Goal: Information Seeking & Learning: Learn about a topic

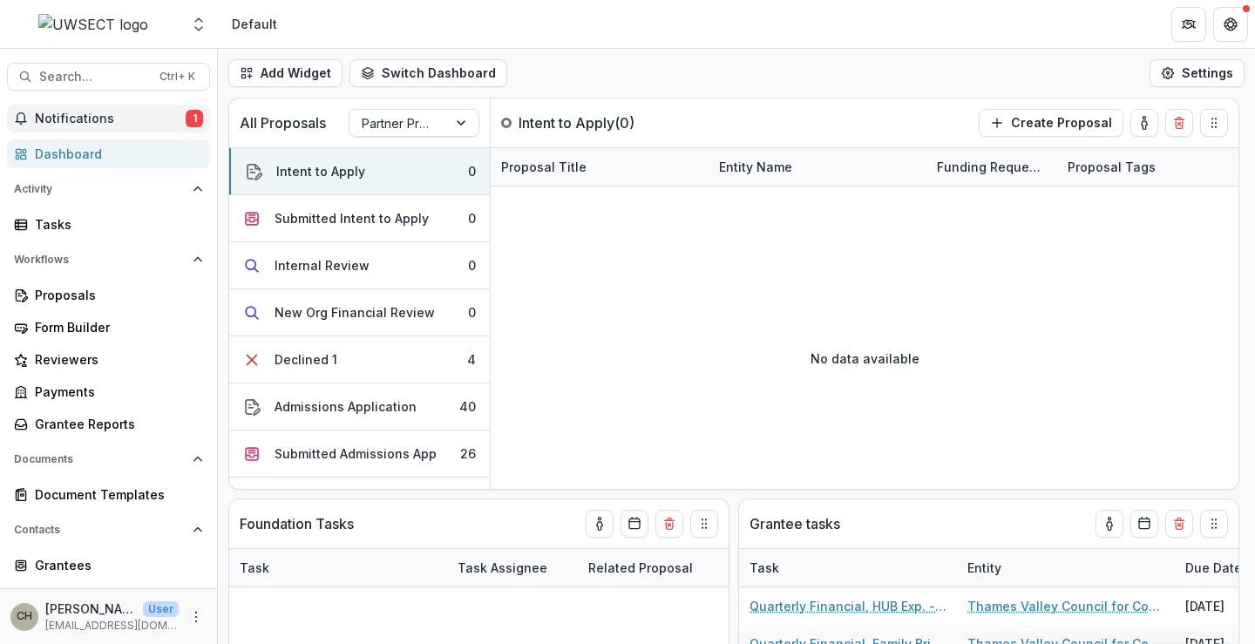
click at [105, 112] on span "Notifications" at bounding box center [110, 119] width 151 height 15
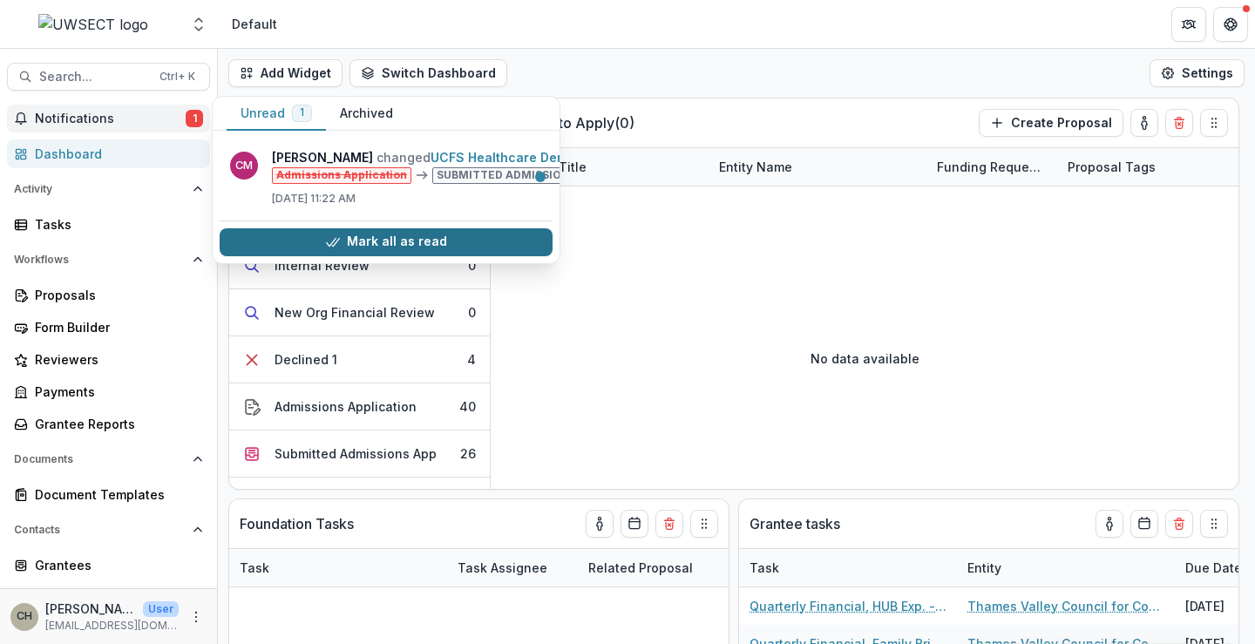
click at [335, 245] on icon "button" at bounding box center [333, 242] width 14 height 14
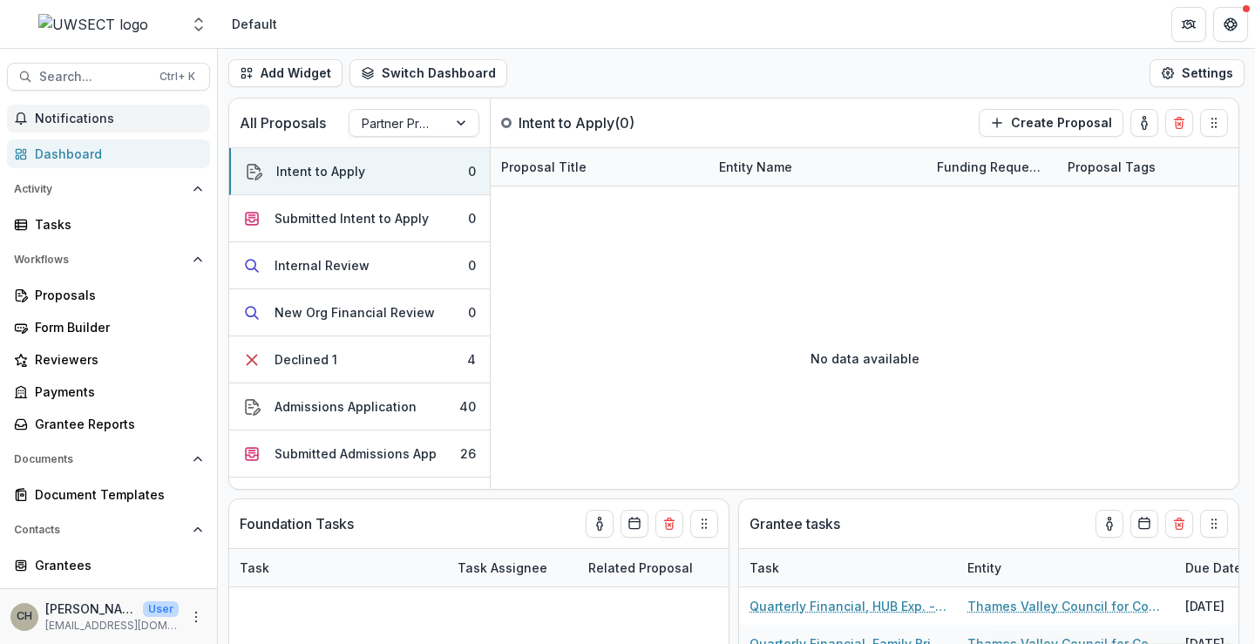
click at [808, 35] on header "Default" at bounding box center [736, 24] width 1037 height 48
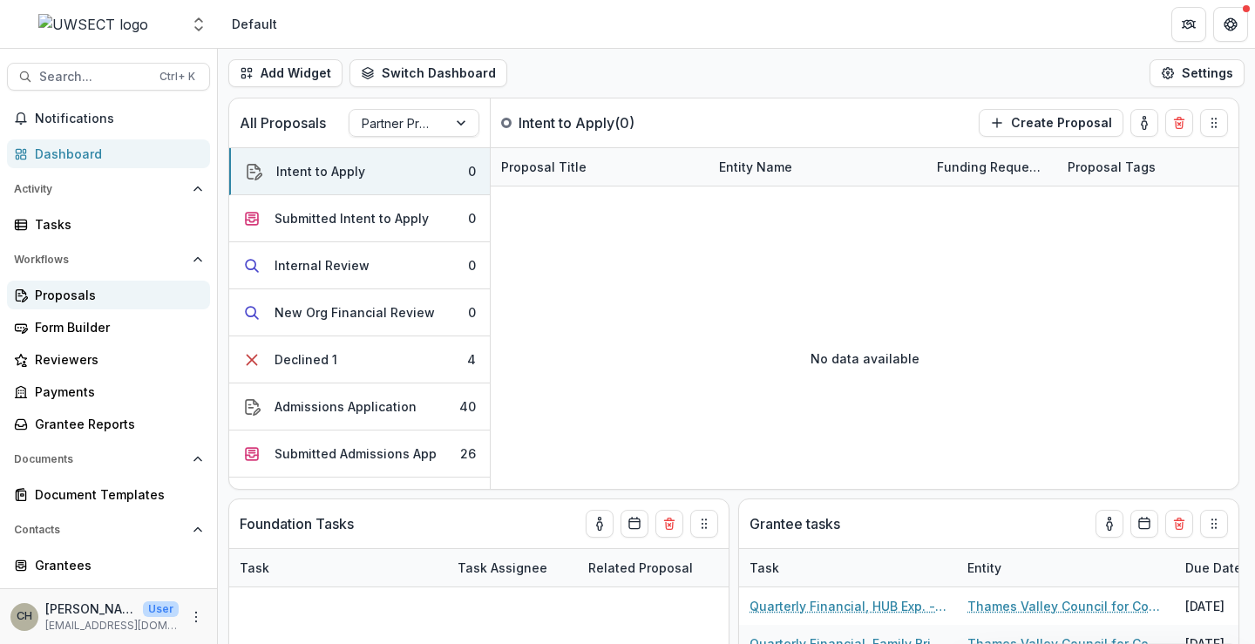
click at [91, 300] on div "Proposals" at bounding box center [115, 295] width 161 height 18
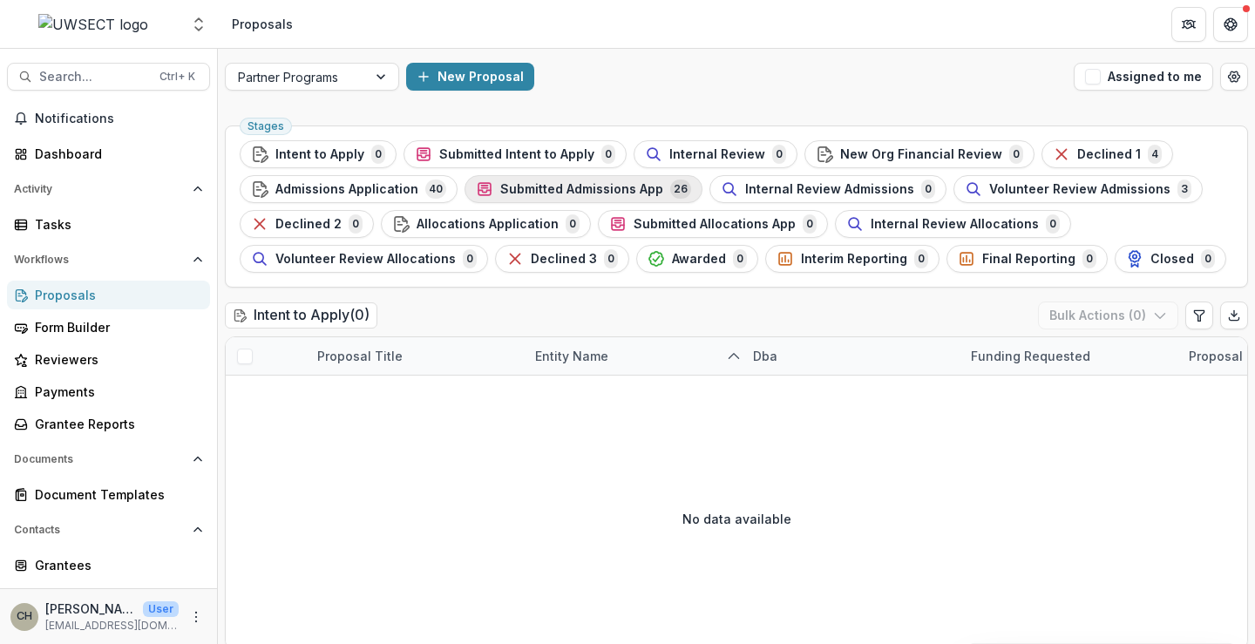
click at [530, 191] on span "Submitted Admissions App" at bounding box center [581, 189] width 163 height 15
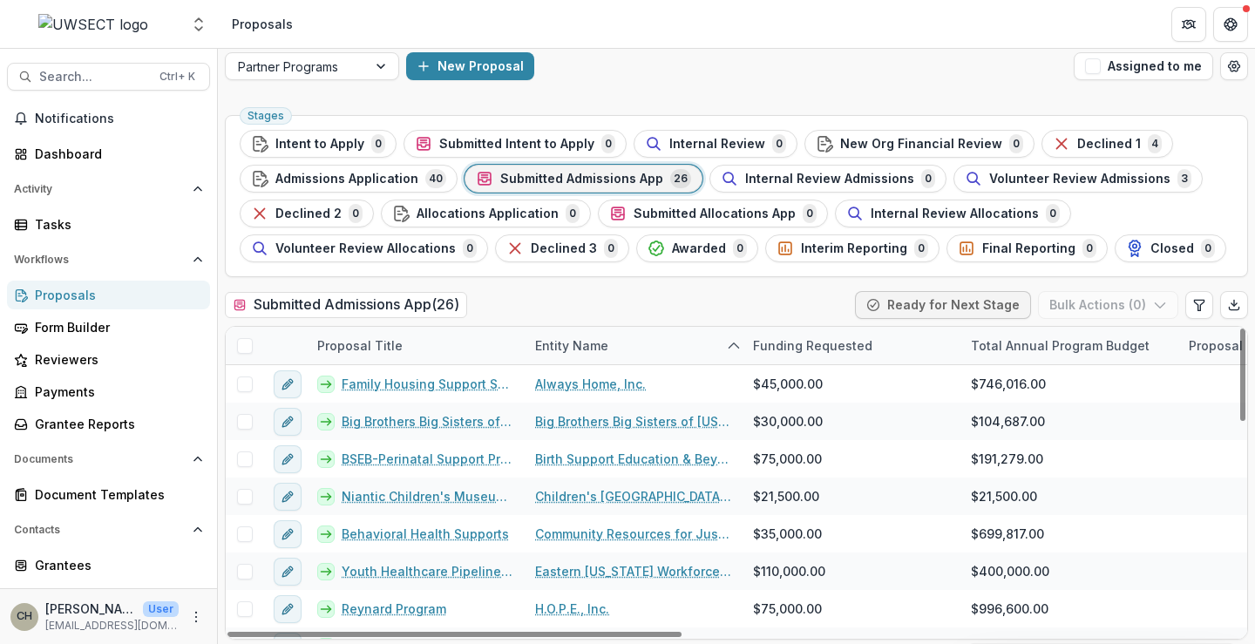
scroll to position [13, 0]
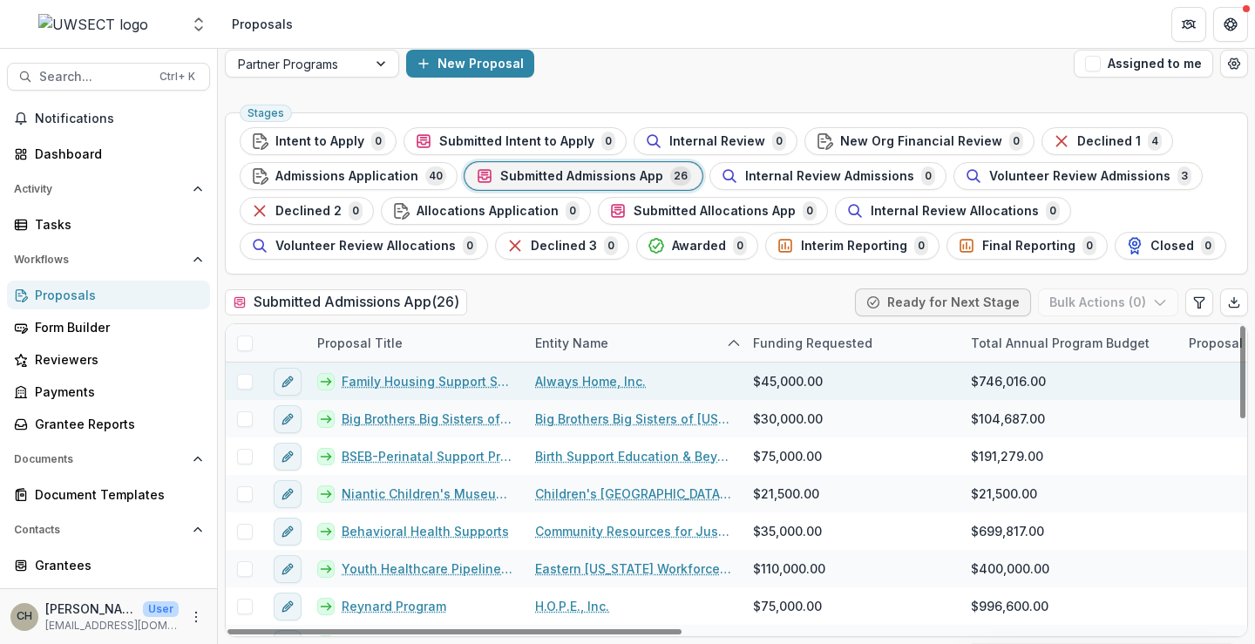
click at [391, 377] on link "Family Housing Support Services" at bounding box center [428, 381] width 173 height 18
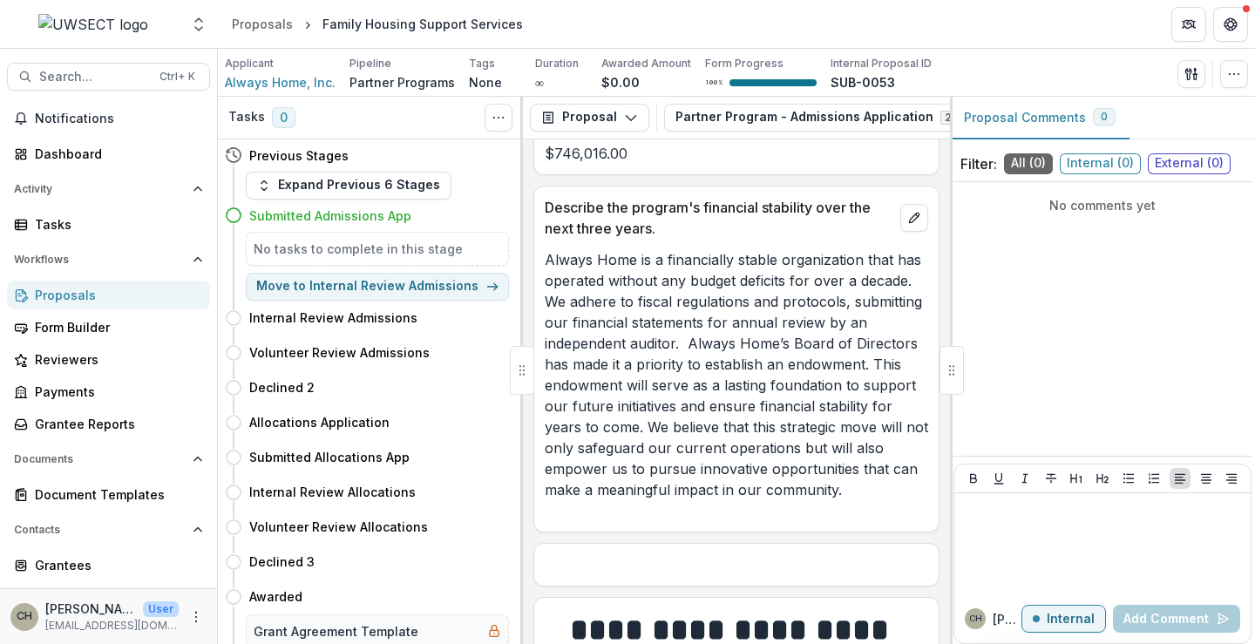
scroll to position [7109, 0]
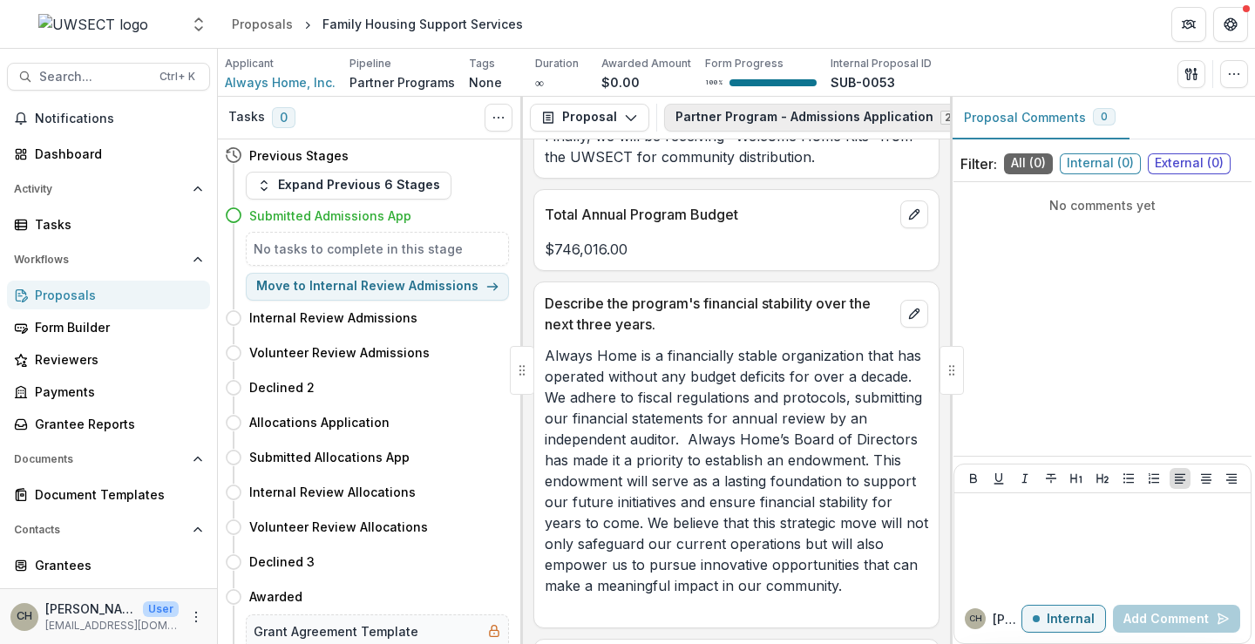
click at [842, 124] on button "Partner Program - Admissions Application 2" at bounding box center [826, 118] width 324 height 28
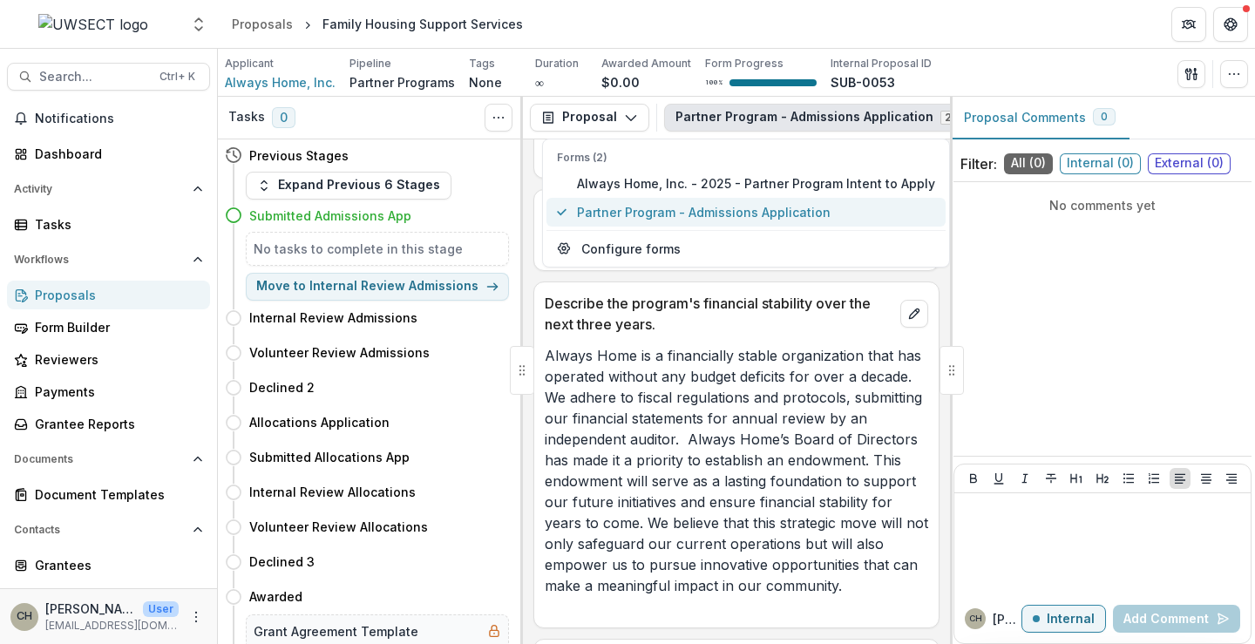
click at [819, 213] on span "Partner Program - Admissions Application" at bounding box center [756, 212] width 358 height 18
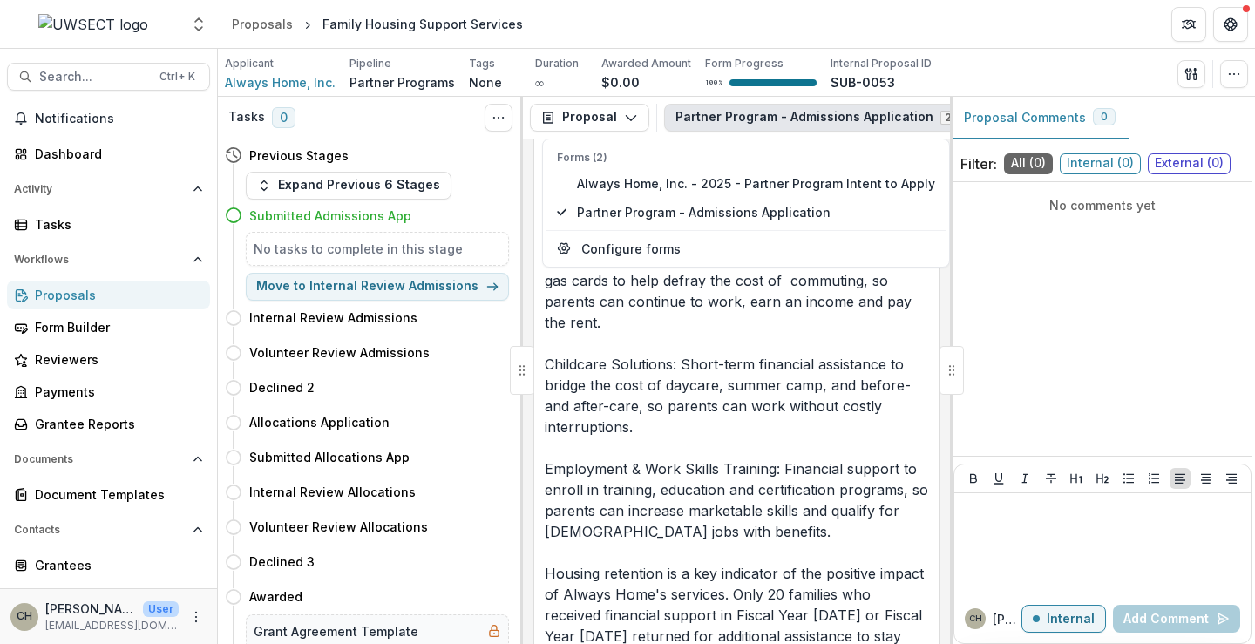
click at [829, 367] on p "Addressing the growing problem of housing affordability and insecurity is cruci…" at bounding box center [736, 133] width 383 height 1317
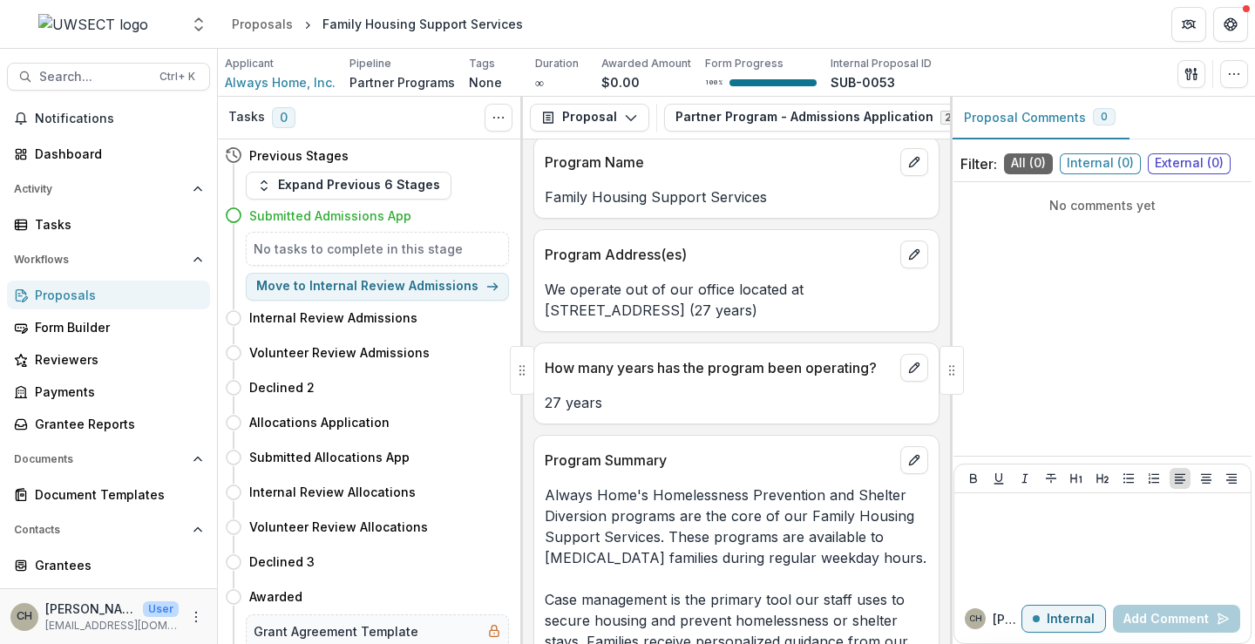
scroll to position [2142, 0]
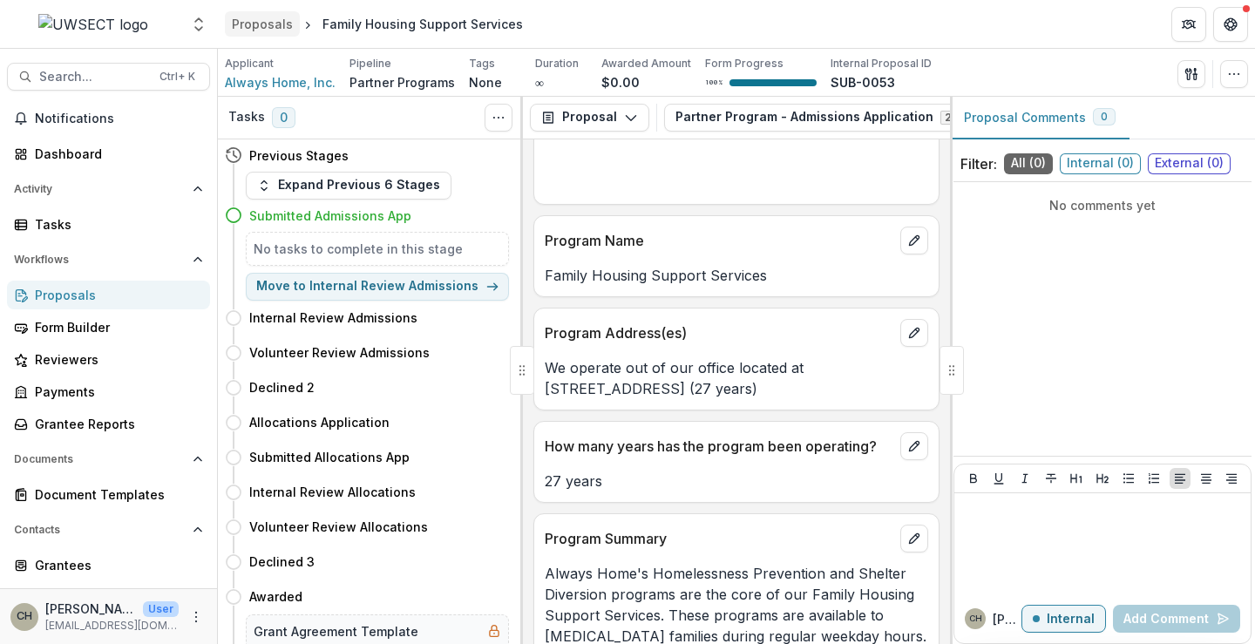
click at [268, 29] on div "Proposals" at bounding box center [262, 24] width 61 height 18
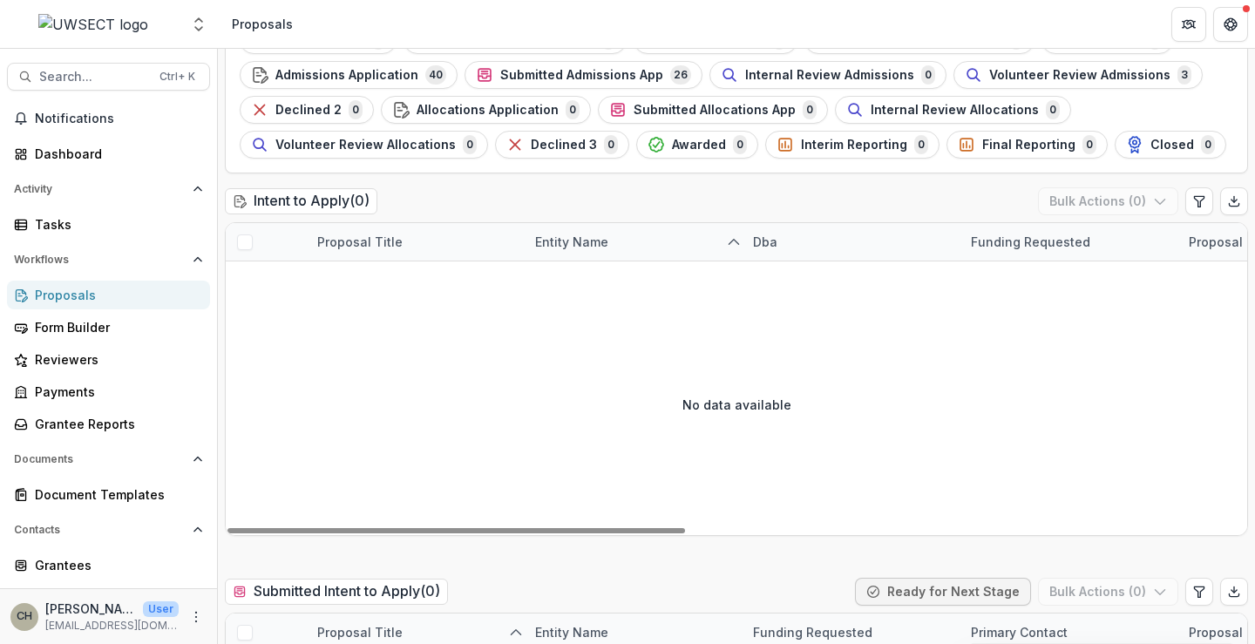
scroll to position [105, 0]
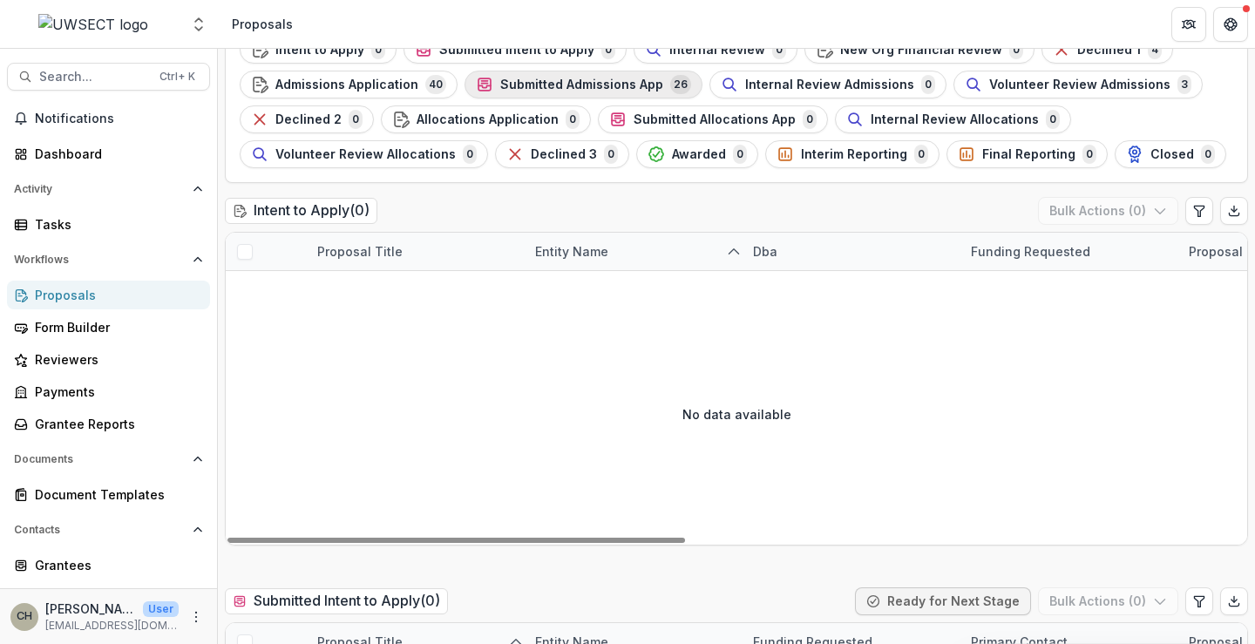
click at [559, 82] on span "Submitted Admissions App" at bounding box center [581, 85] width 163 height 15
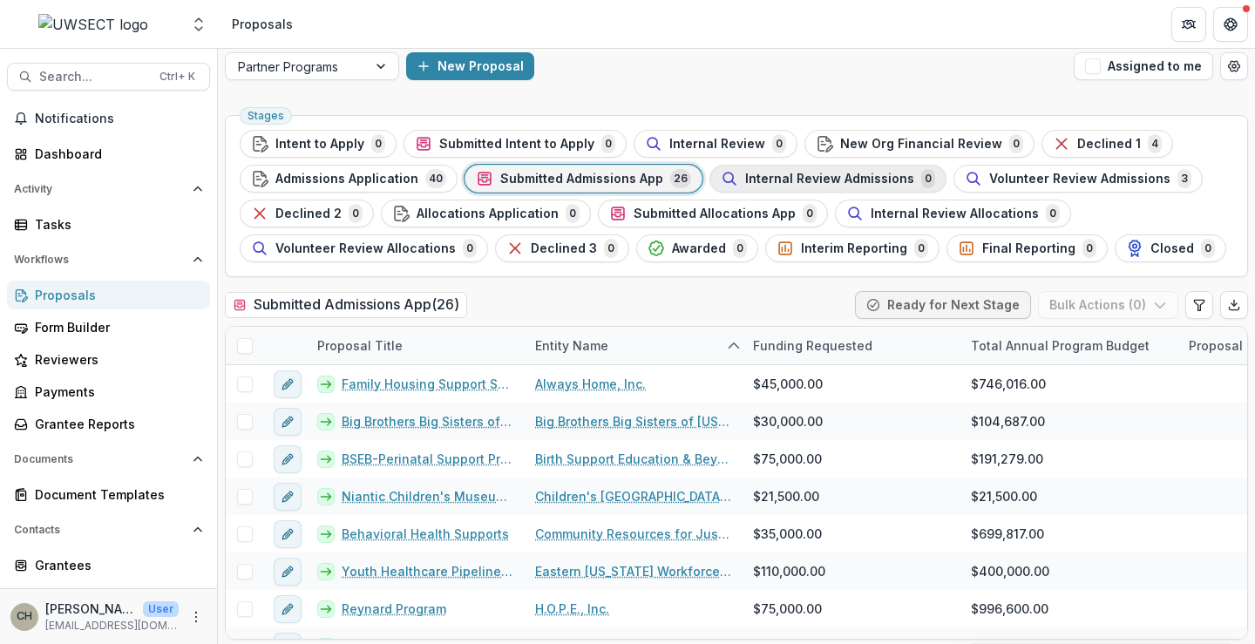
scroll to position [13, 0]
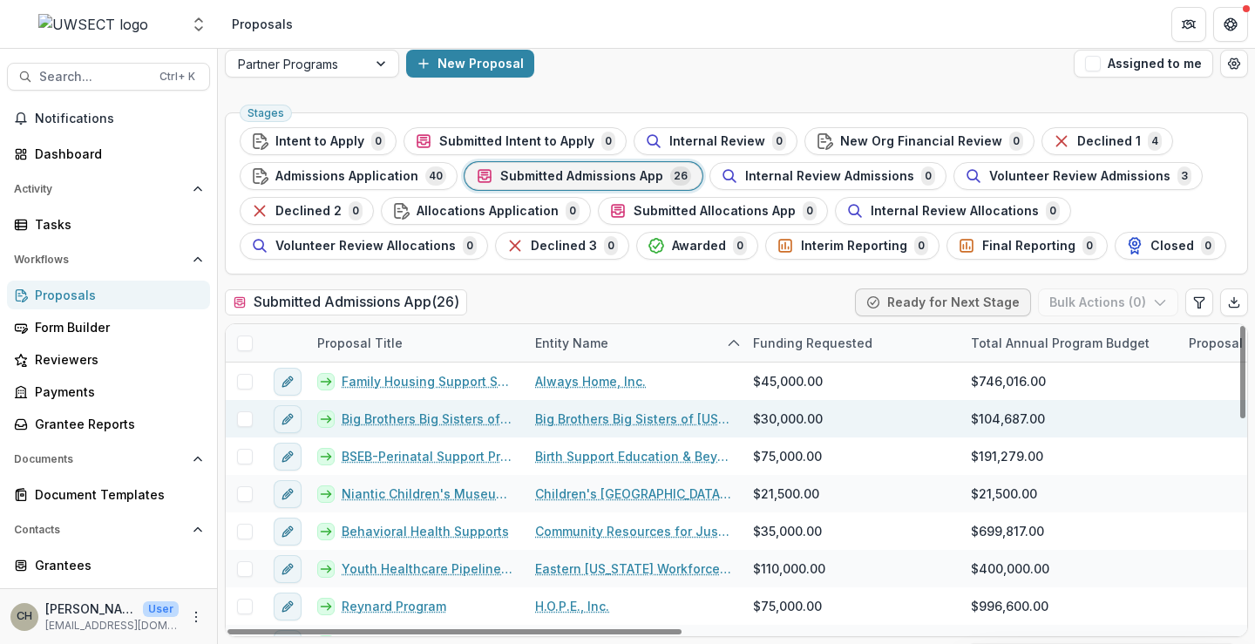
click at [465, 411] on link "Big Brothers Big Sisters of CT Mentoring Programs" at bounding box center [428, 418] width 173 height 18
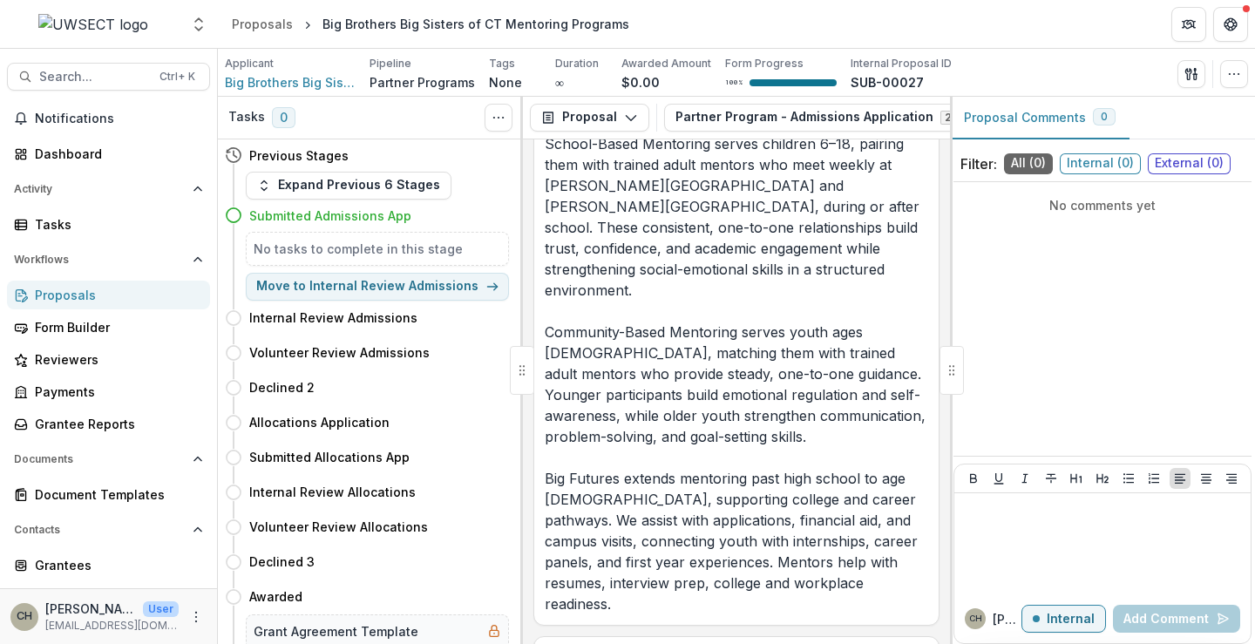
scroll to position [3224, 0]
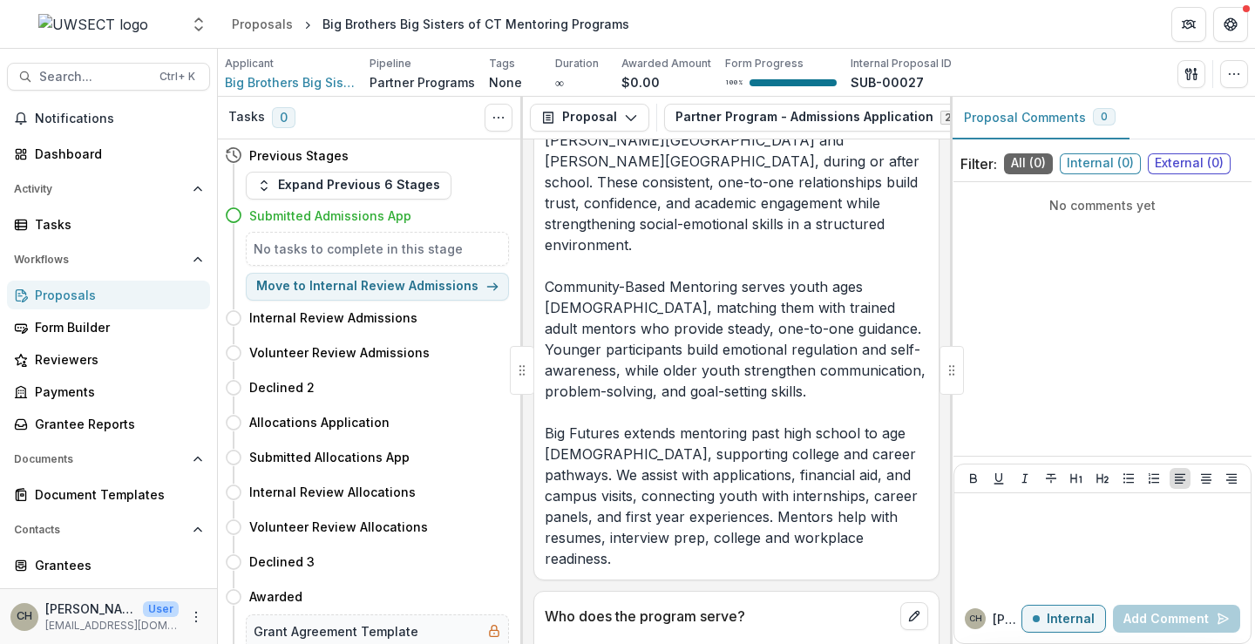
click at [1119, 165] on span "Internal ( 0 )" at bounding box center [1099, 163] width 81 height 21
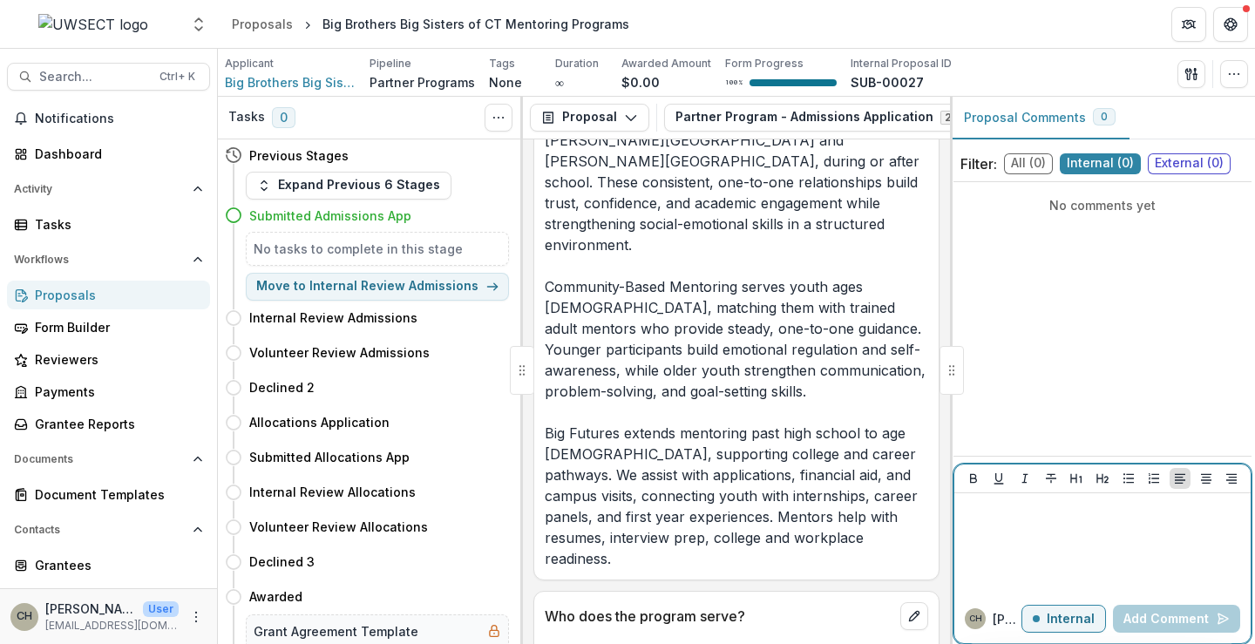
click at [1021, 533] on div at bounding box center [1102, 543] width 282 height 87
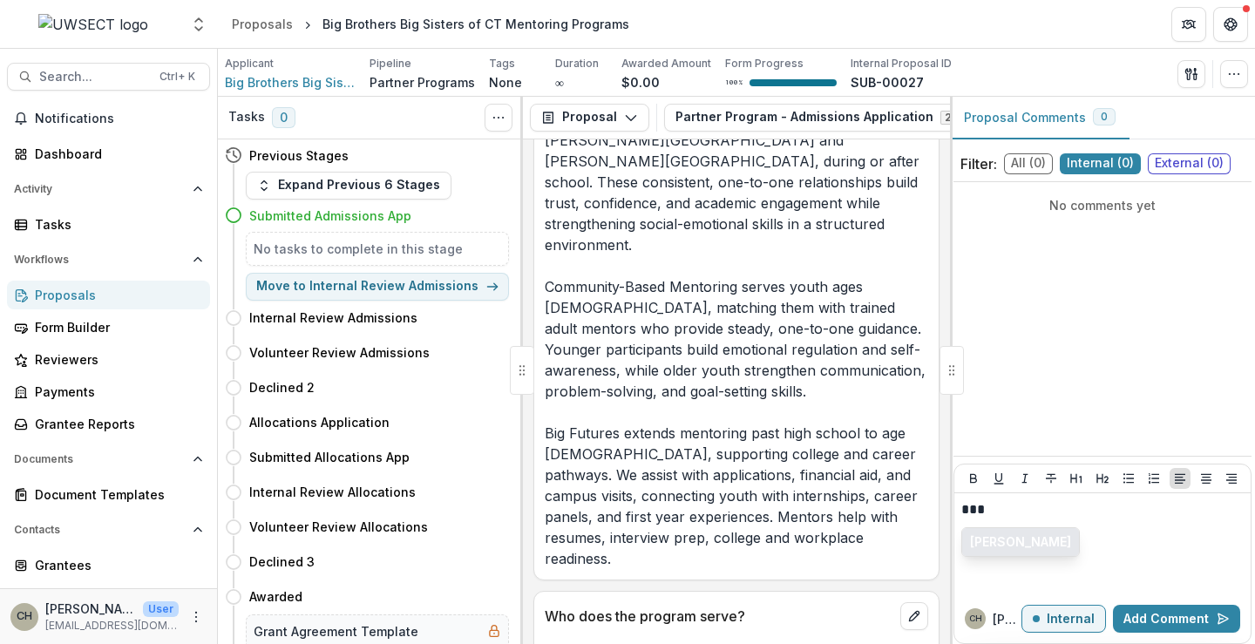
click at [1010, 536] on button "[PERSON_NAME]" at bounding box center [1020, 542] width 117 height 28
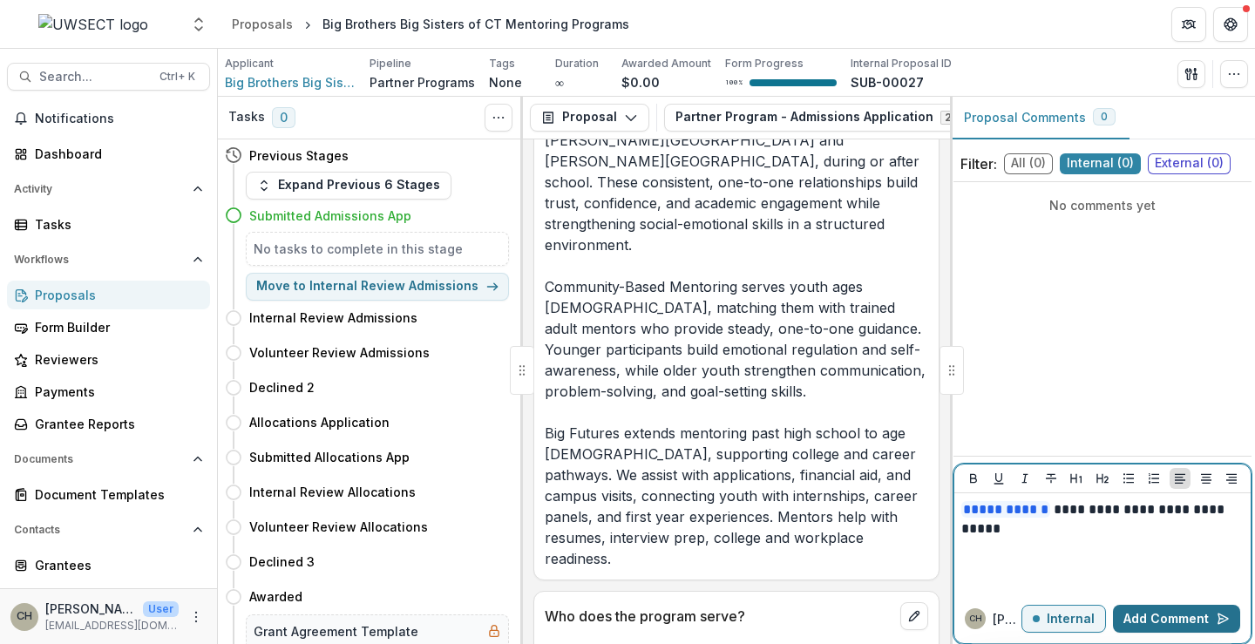
click at [1160, 615] on button "Add Comment" at bounding box center [1176, 619] width 127 height 28
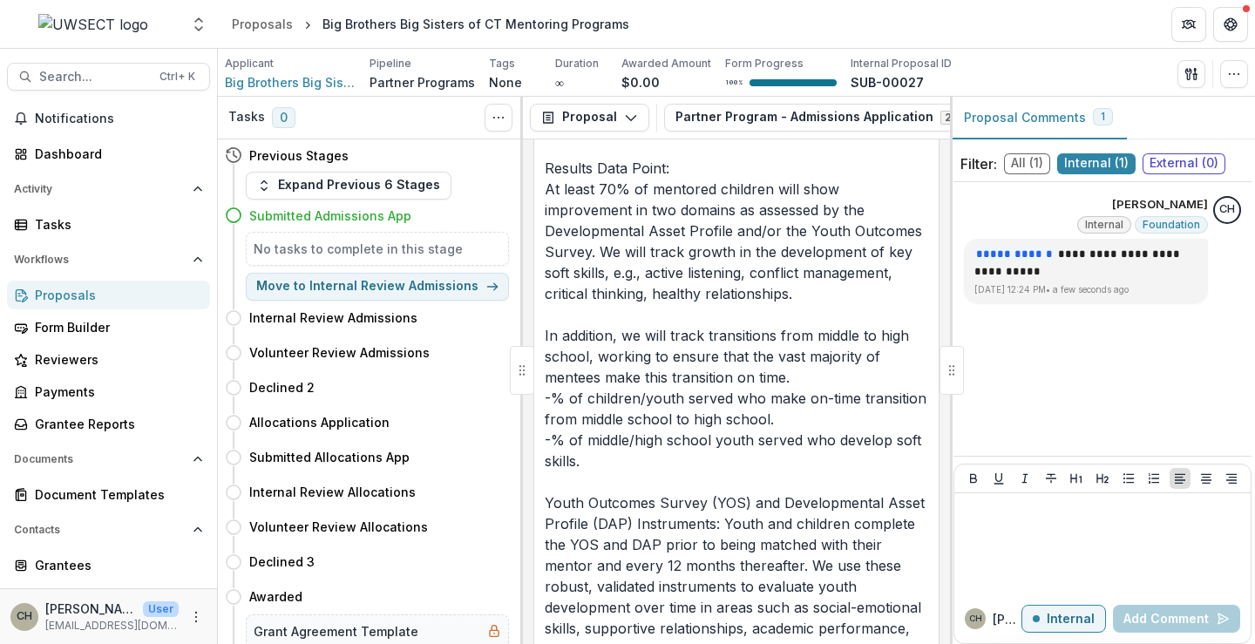
scroll to position [9325, 0]
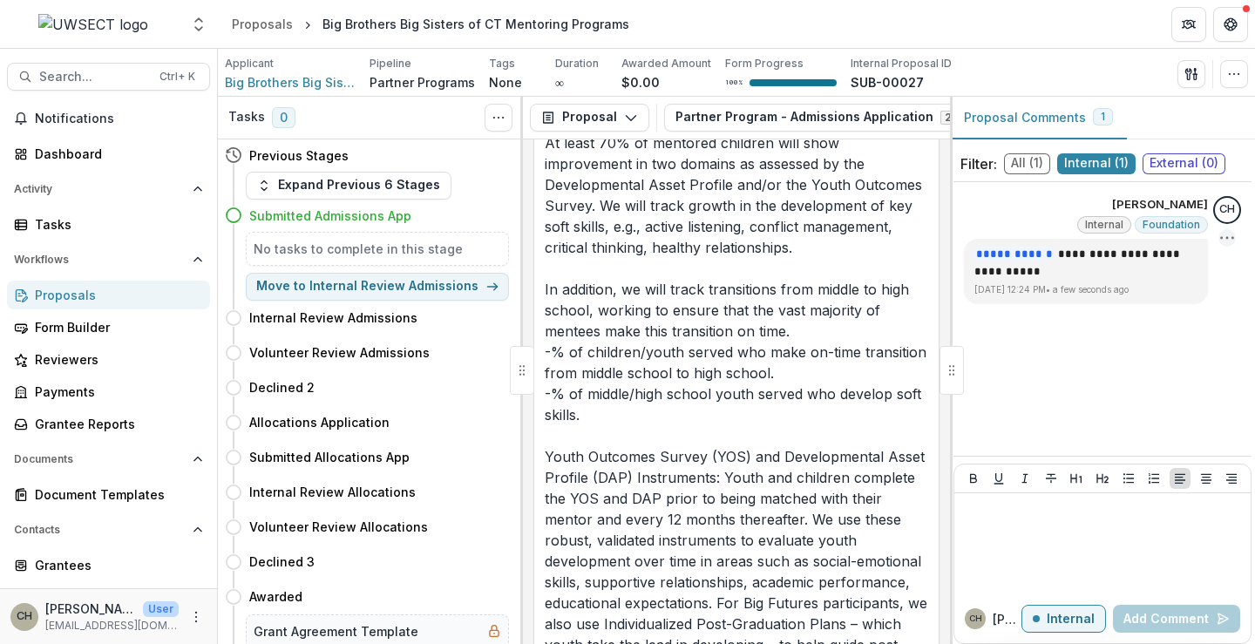
click at [1224, 234] on icon "Options" at bounding box center [1226, 237] width 17 height 17
click at [1045, 362] on div "**********" at bounding box center [1102, 319] width 298 height 260
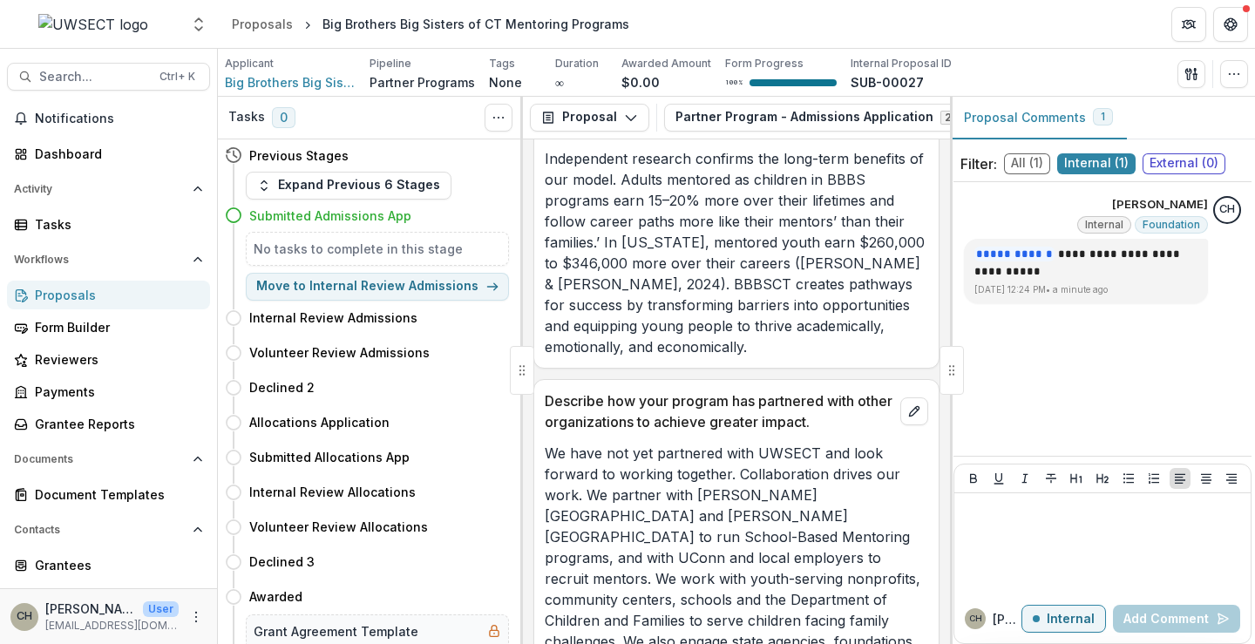
scroll to position [6102, 0]
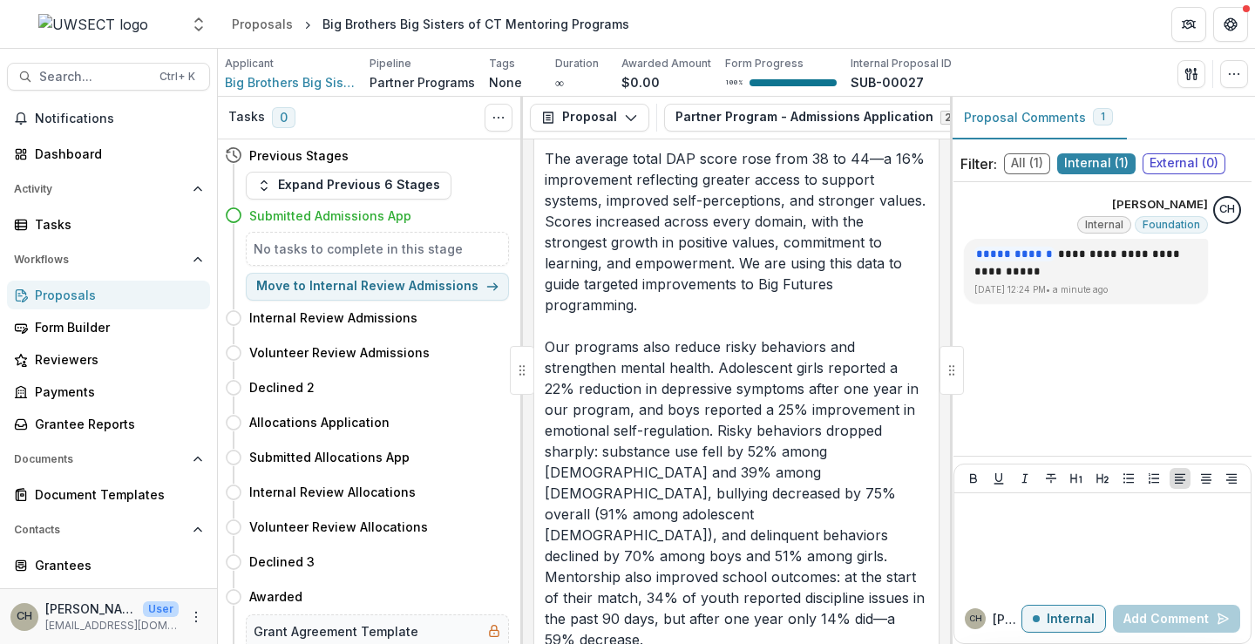
click at [1165, 163] on span "External ( 0 )" at bounding box center [1183, 163] width 83 height 21
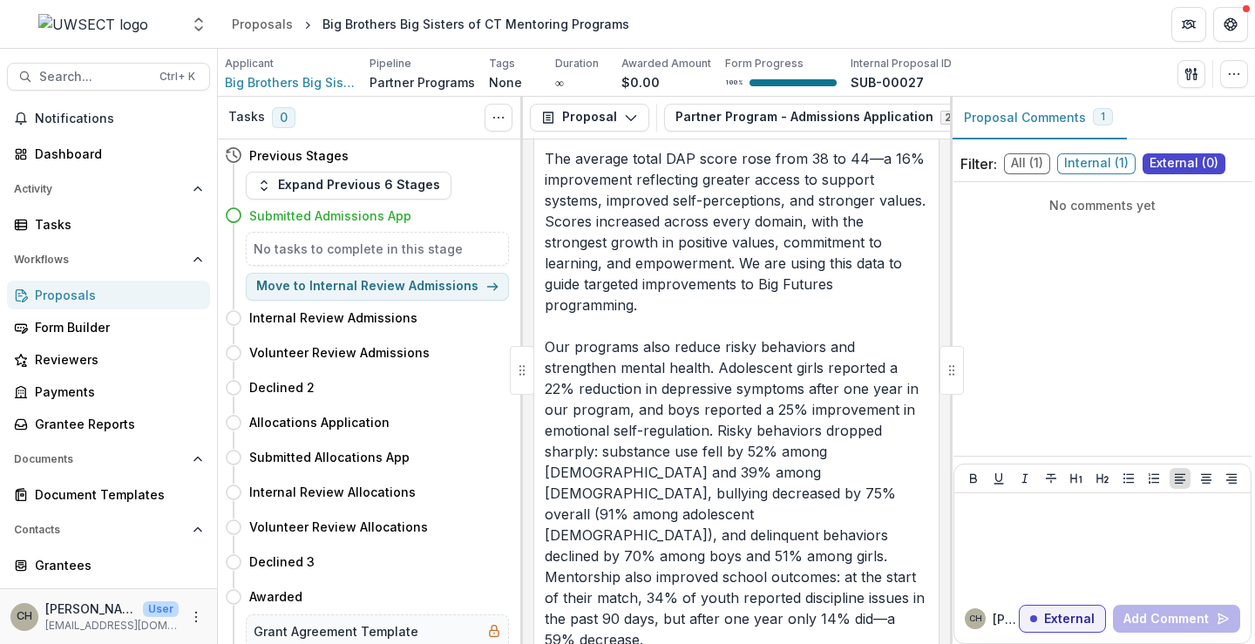
click at [1116, 166] on span "Internal ( 1 )" at bounding box center [1096, 163] width 78 height 21
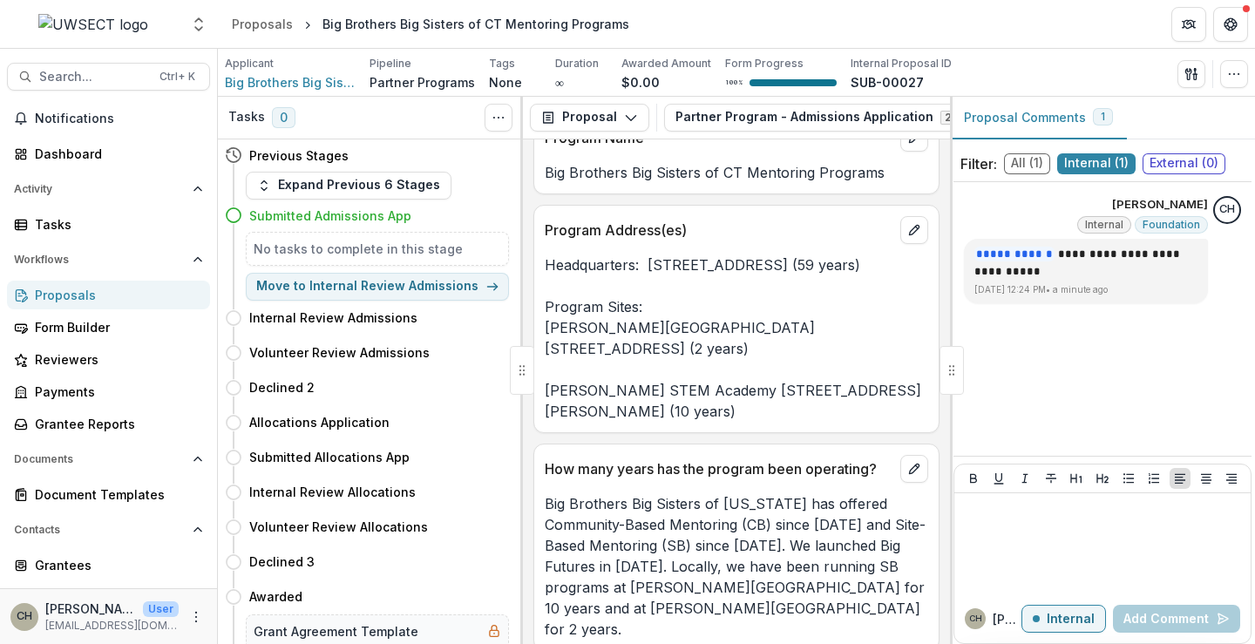
scroll to position [2268, 0]
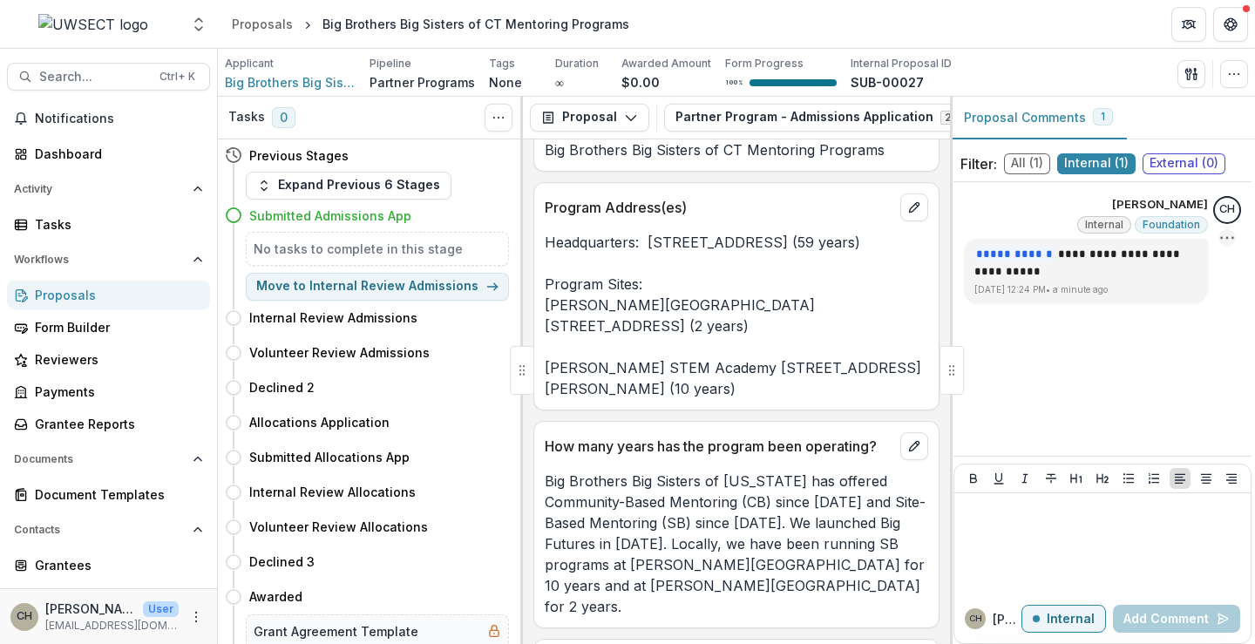
click at [1228, 240] on icon "Options" at bounding box center [1226, 237] width 17 height 17
click at [1123, 284] on button "Delete" at bounding box center [1138, 274] width 186 height 32
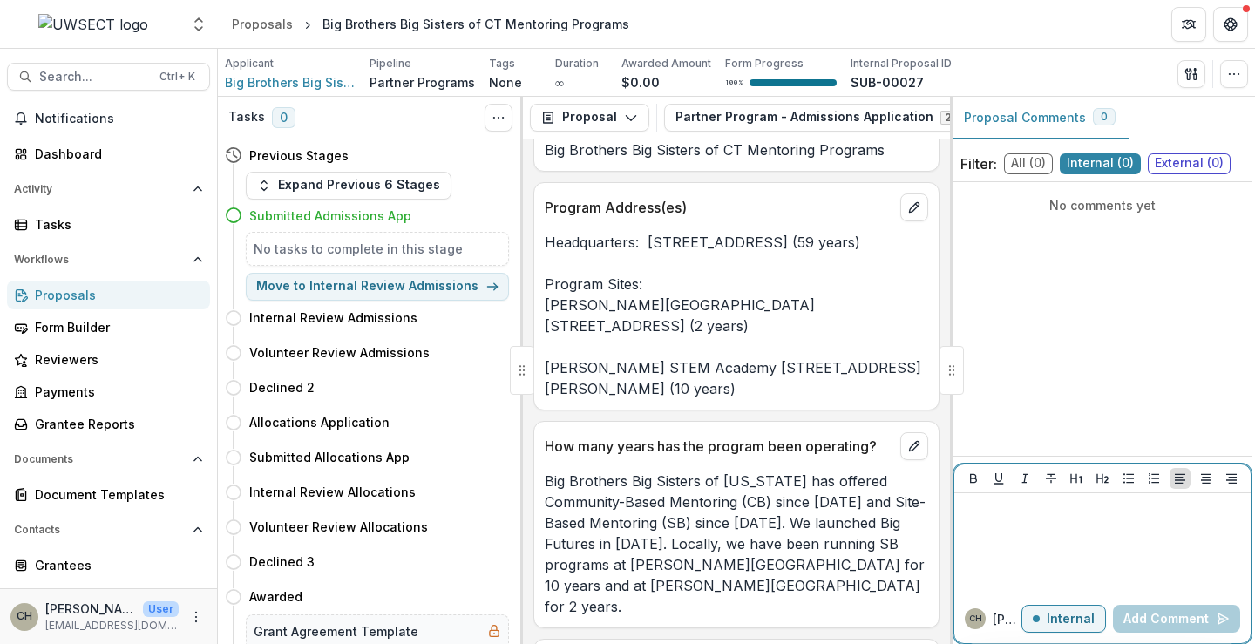
click at [1038, 525] on div at bounding box center [1102, 543] width 282 height 87
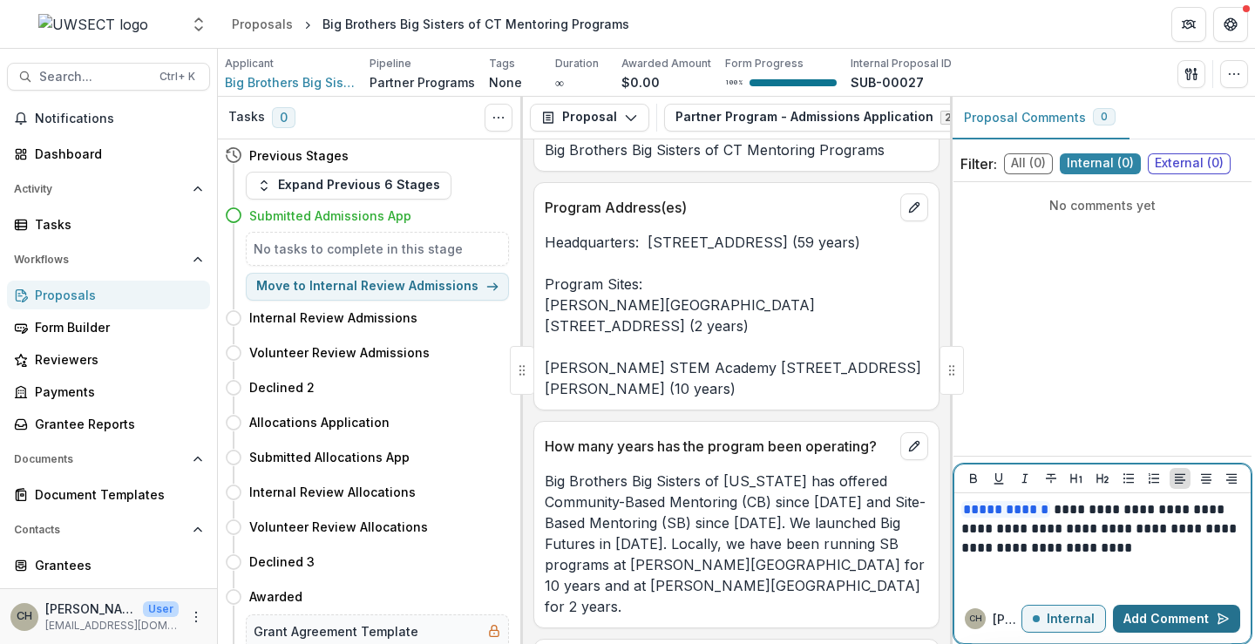
click at [1164, 615] on button "Add Comment" at bounding box center [1176, 619] width 127 height 28
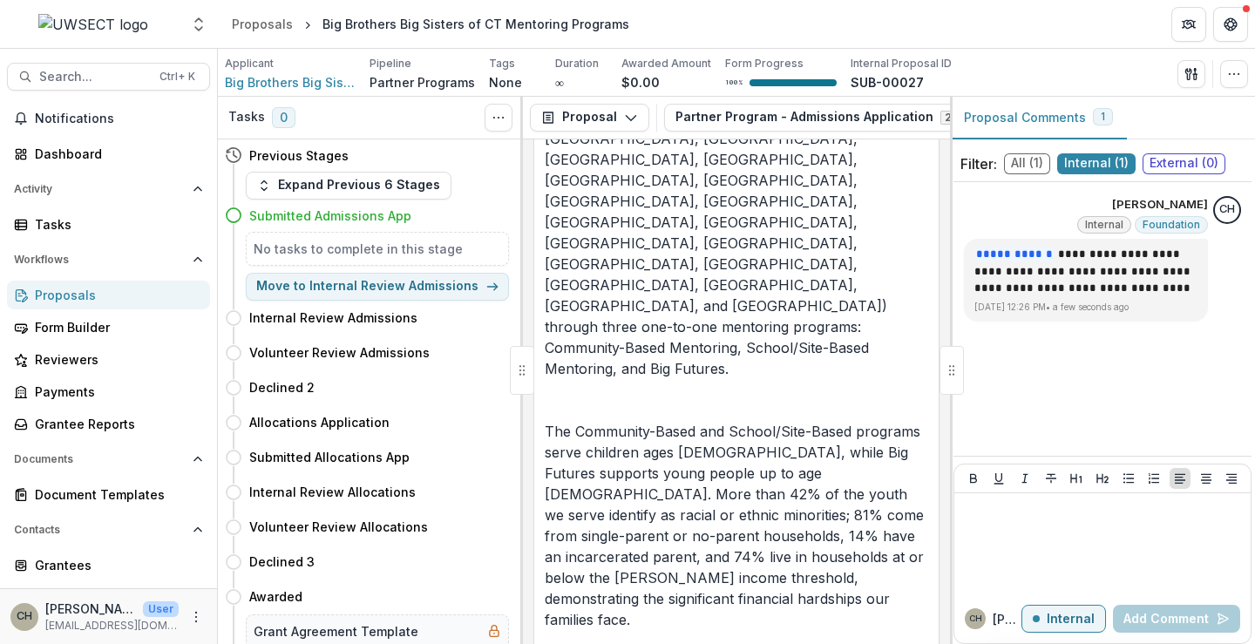
scroll to position [4272, 0]
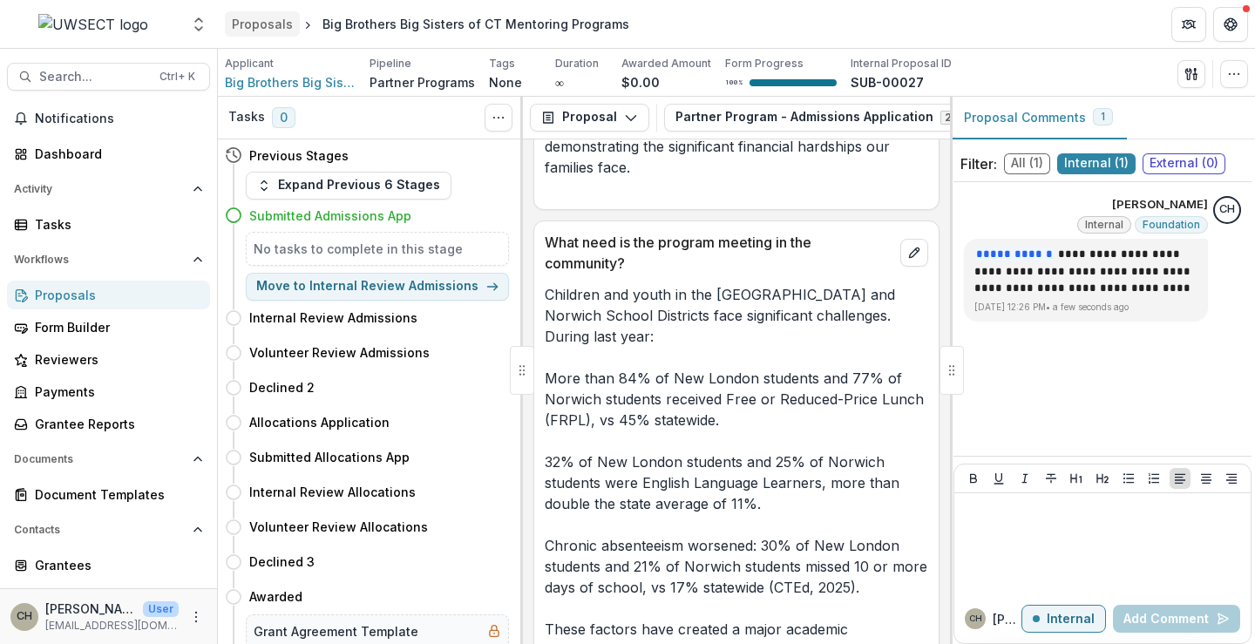
click at [274, 28] on div "Proposals" at bounding box center [262, 24] width 61 height 18
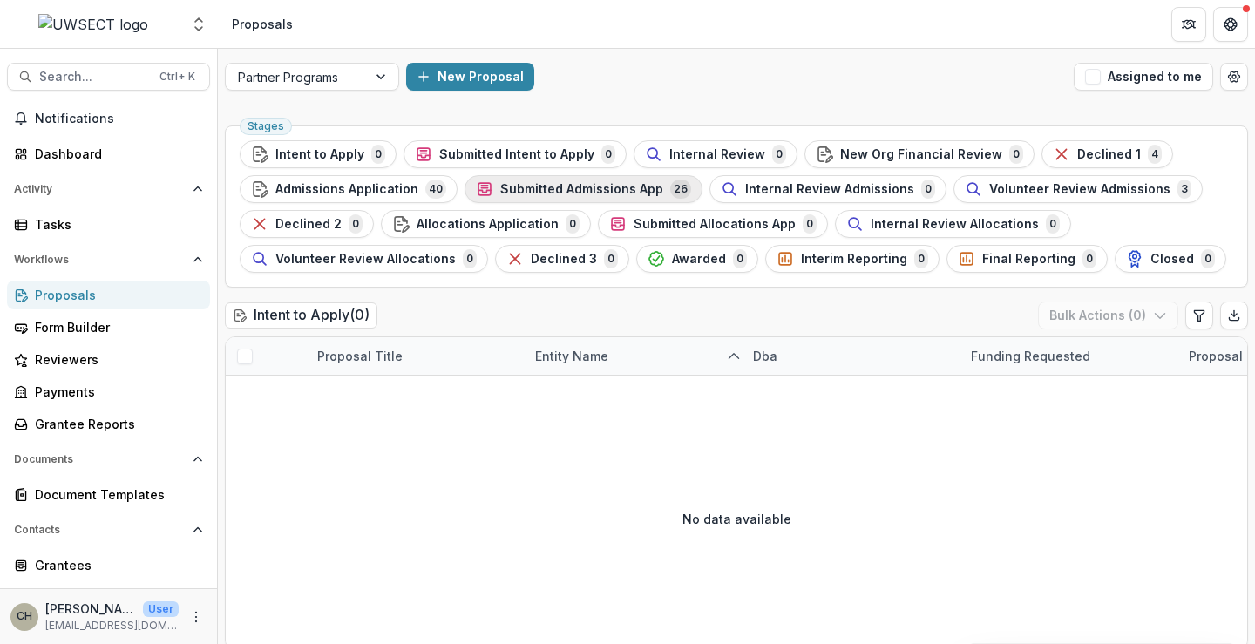
click at [539, 186] on span "Submitted Admissions App" at bounding box center [581, 189] width 163 height 15
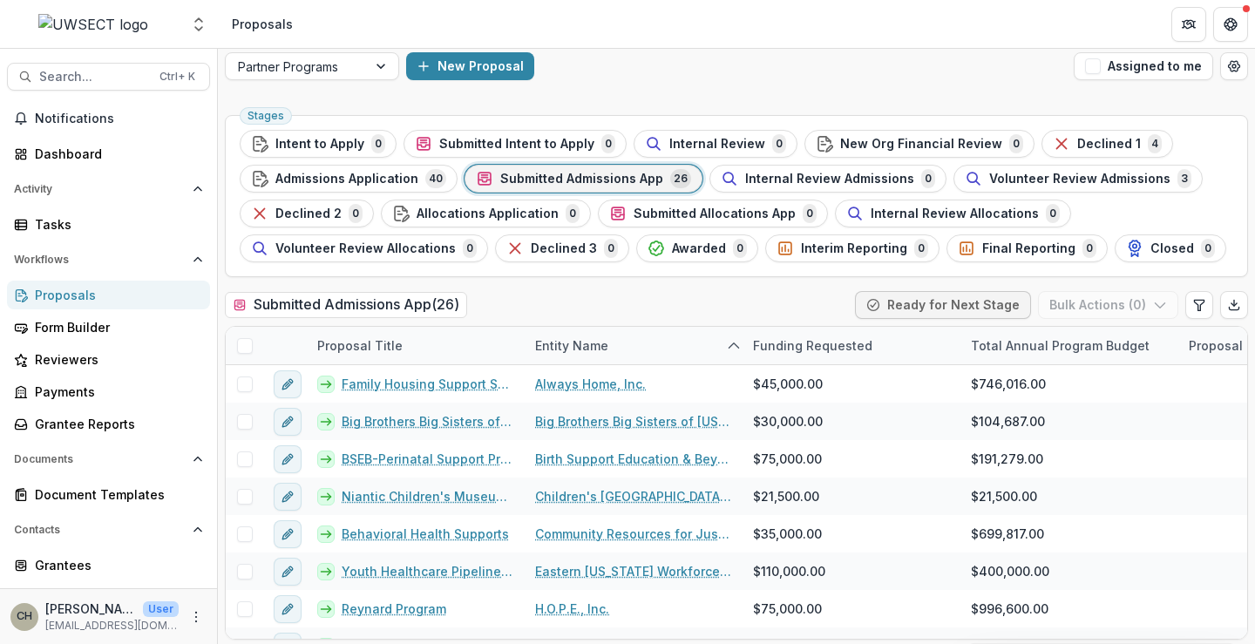
scroll to position [13, 0]
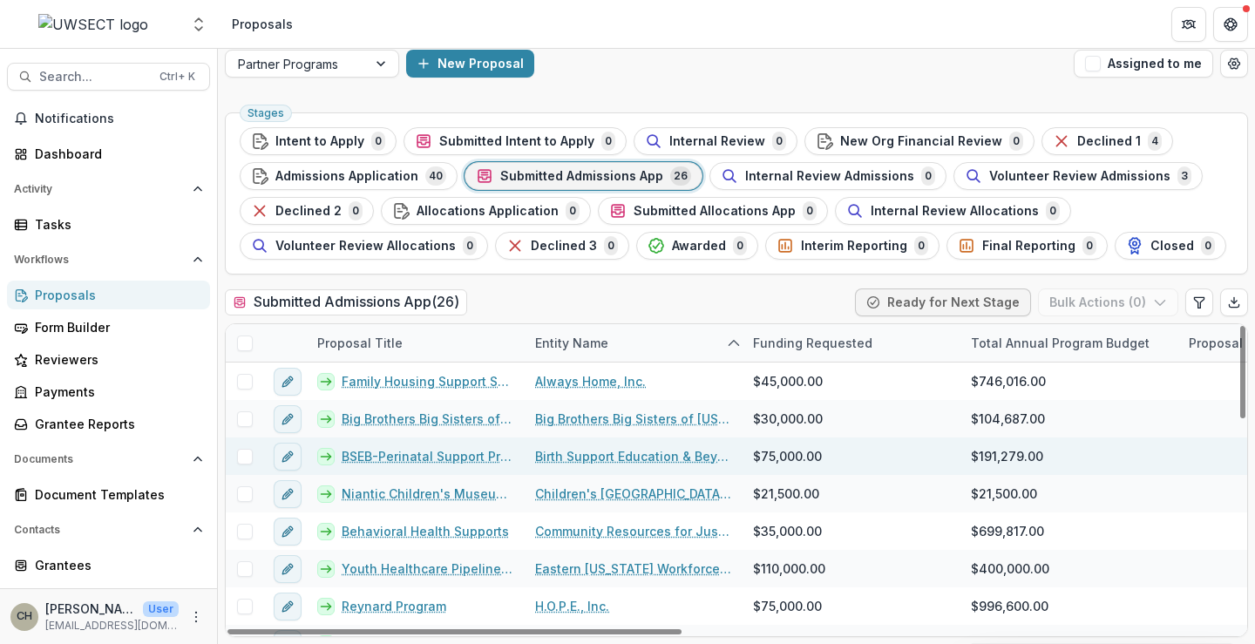
click at [397, 455] on link "BSEB-Perinatal Support Program" at bounding box center [428, 456] width 173 height 18
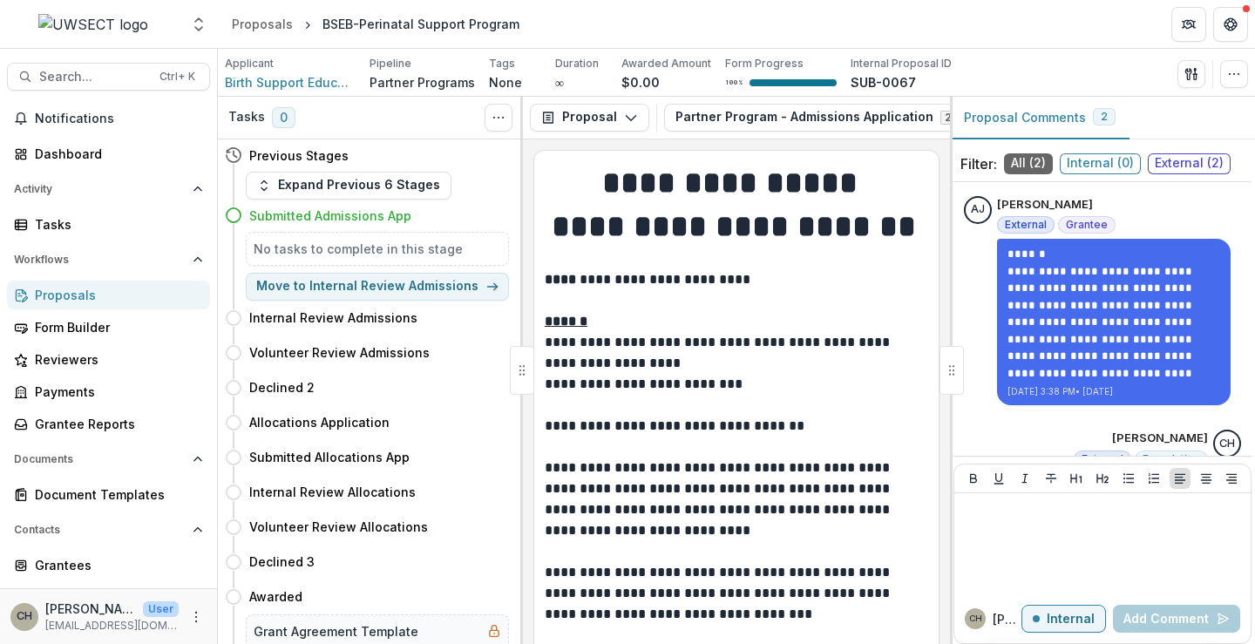
click at [1091, 156] on span "Internal ( 0 )" at bounding box center [1099, 163] width 81 height 21
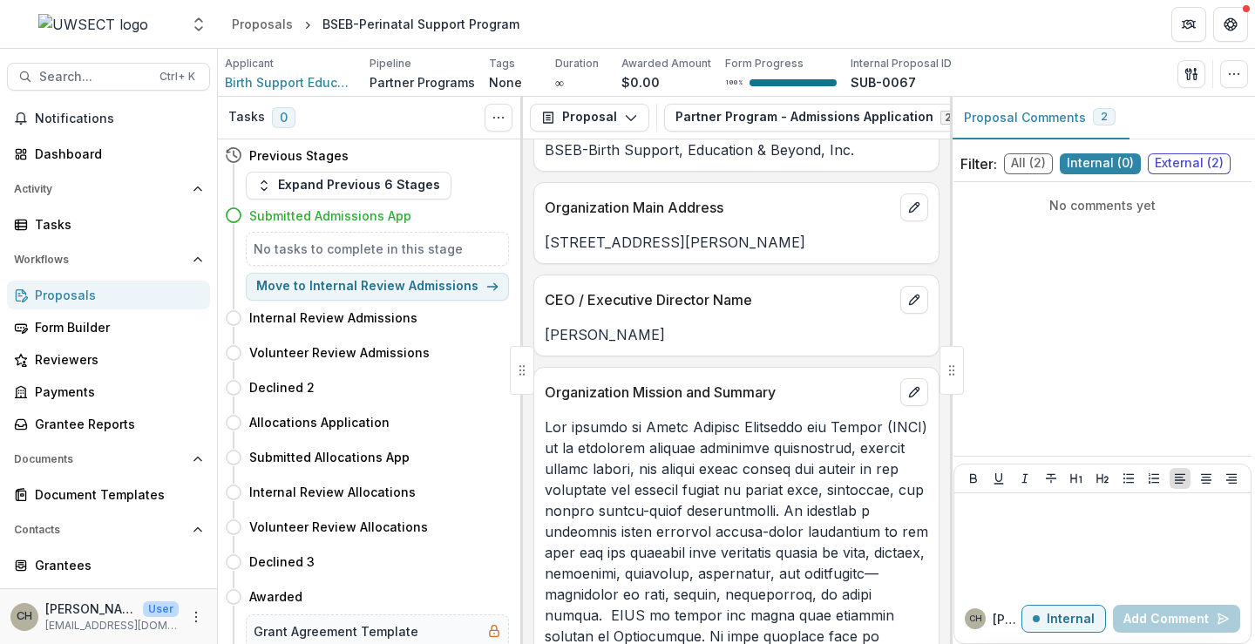
scroll to position [784, 0]
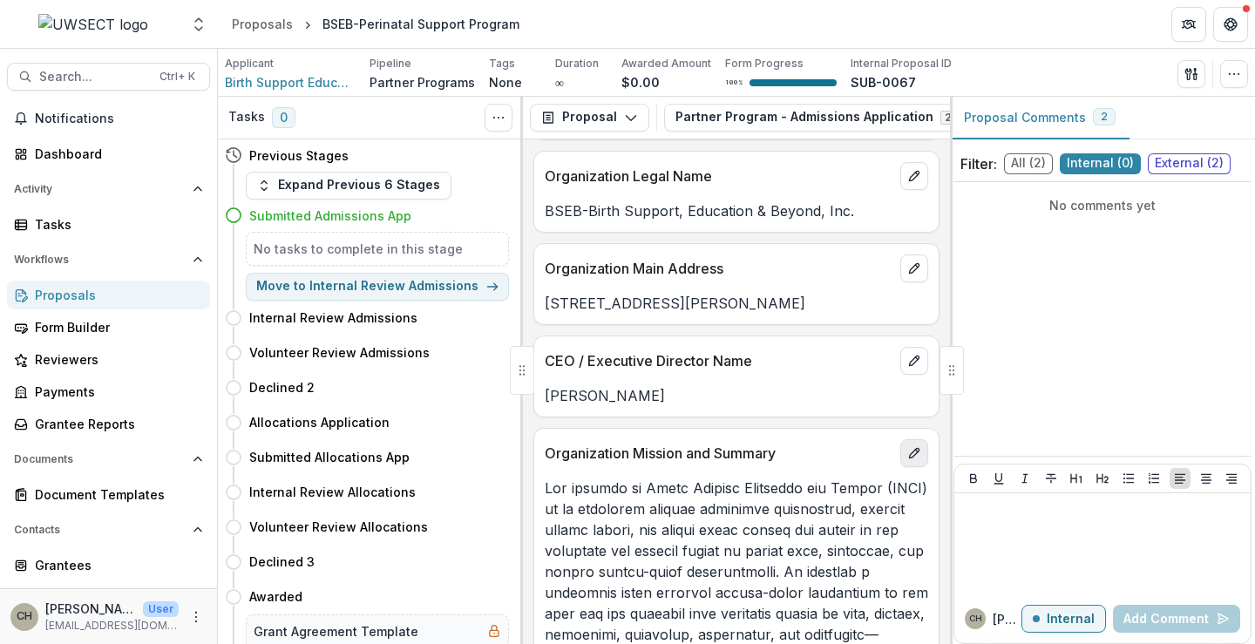
click at [904, 447] on button "edit" at bounding box center [914, 453] width 28 height 28
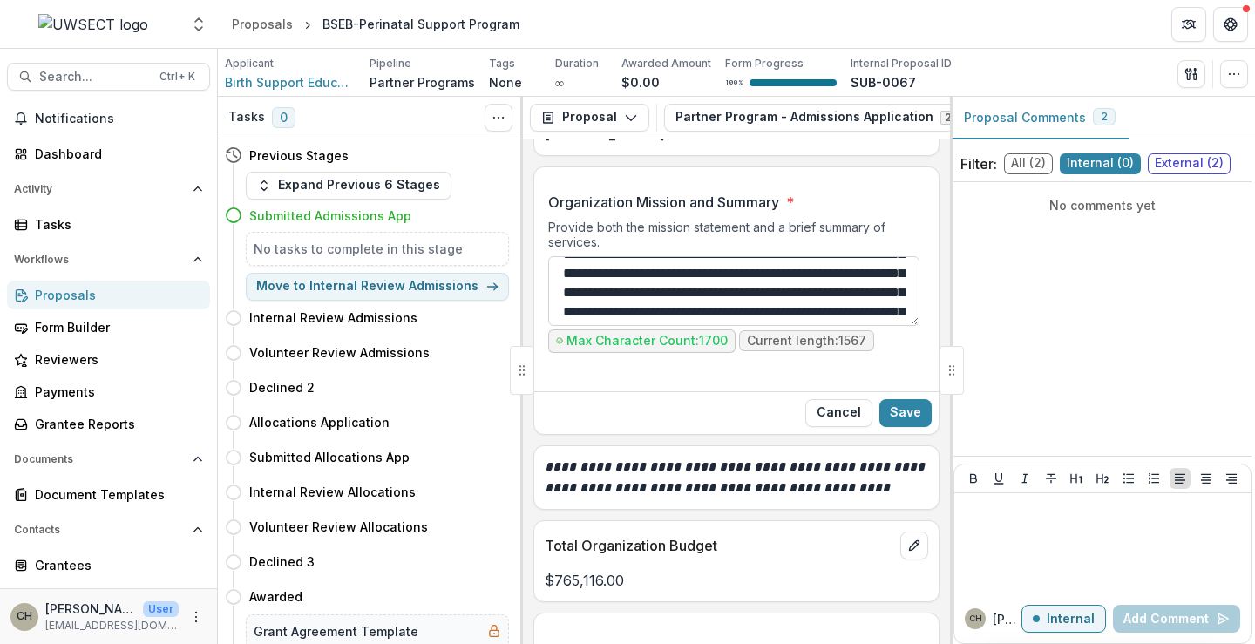
scroll to position [504, 0]
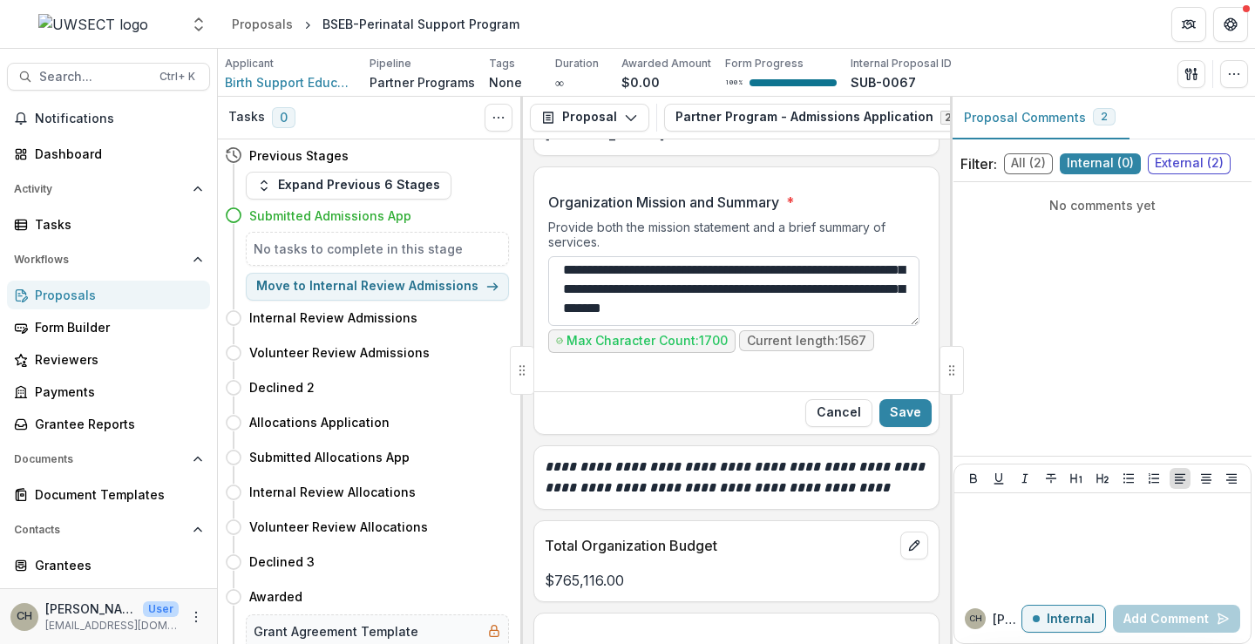
click at [880, 308] on textarea "Organization Mission and Summary *" at bounding box center [733, 291] width 371 height 70
type textarea "**********"
click at [906, 412] on button "Save" at bounding box center [905, 413] width 52 height 28
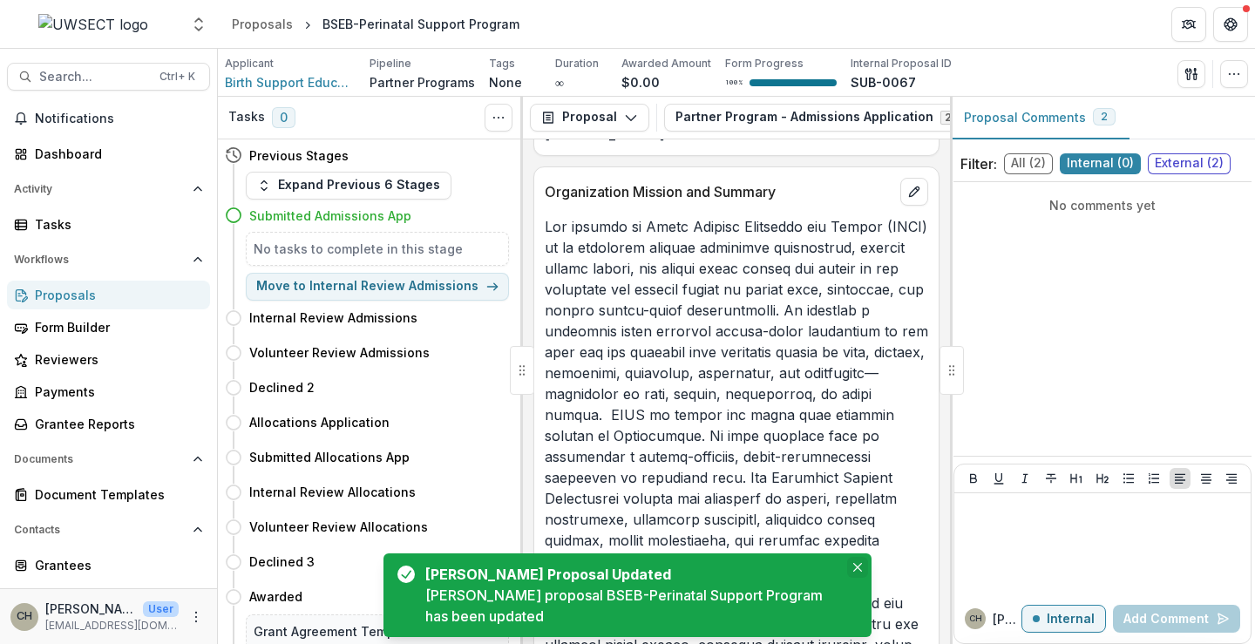
click at [857, 561] on button "Close" at bounding box center [857, 567] width 21 height 21
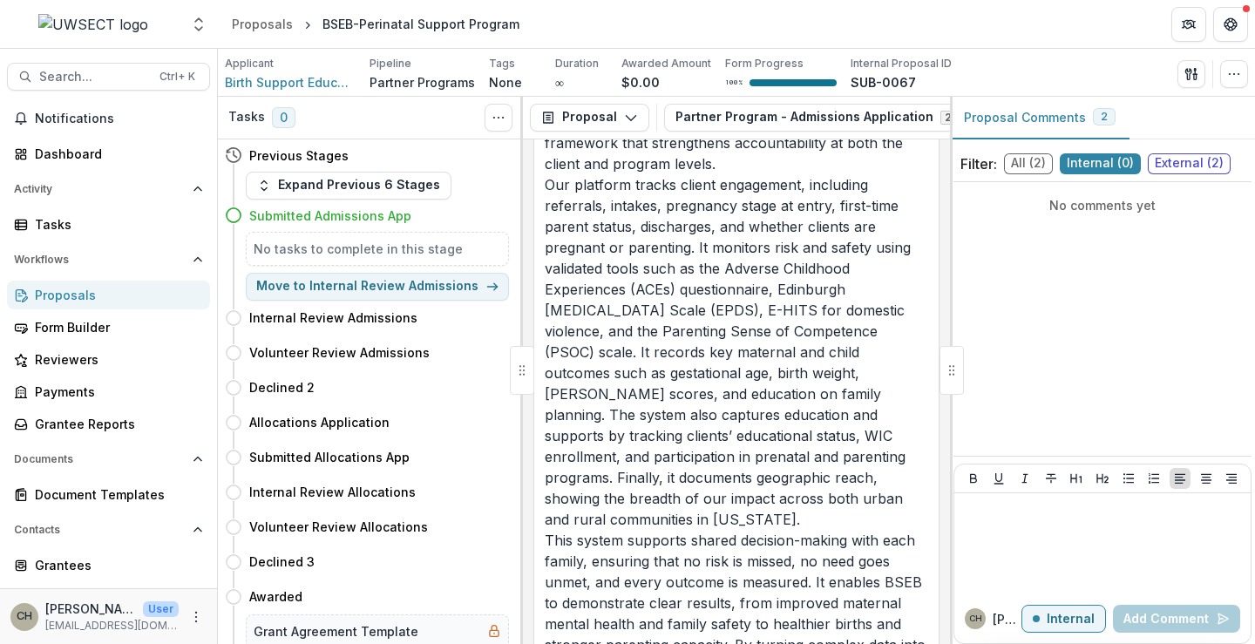
scroll to position [8046, 0]
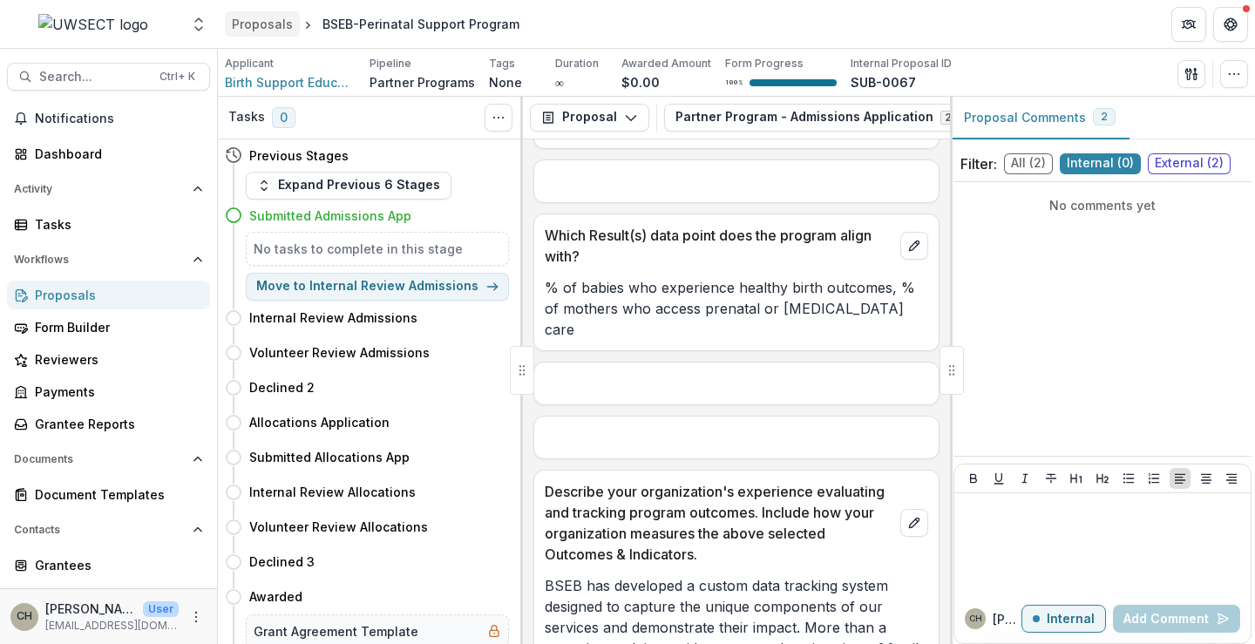
click at [267, 25] on div "Proposals" at bounding box center [262, 24] width 61 height 18
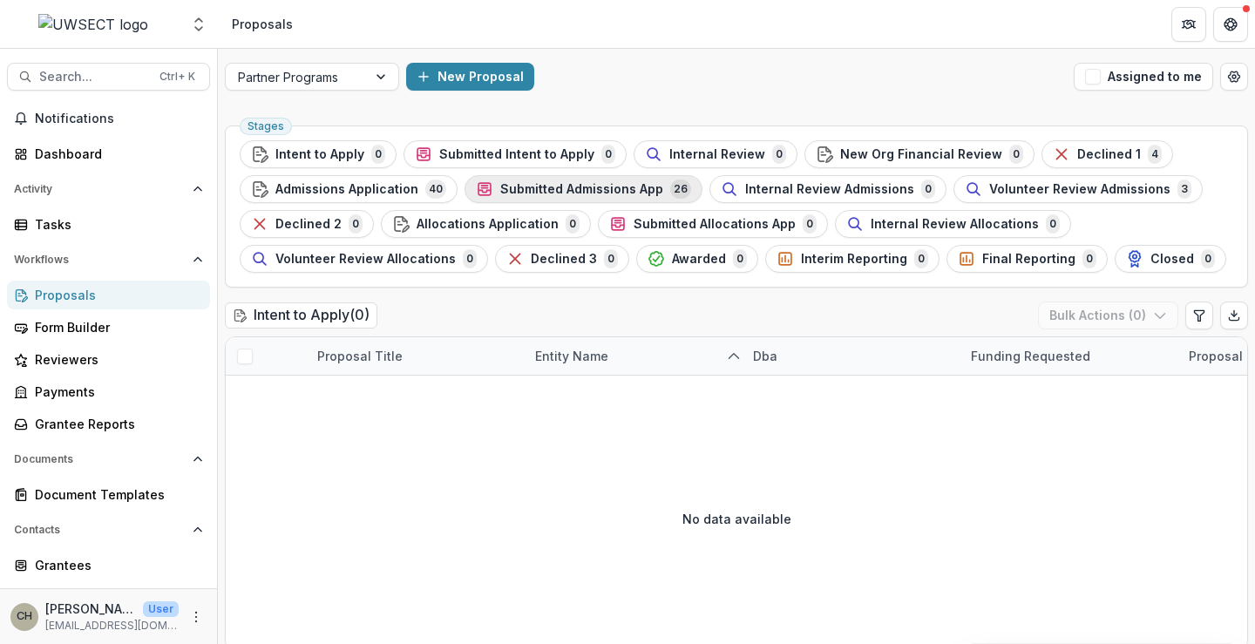
click at [602, 183] on span "Submitted Admissions App" at bounding box center [581, 189] width 163 height 15
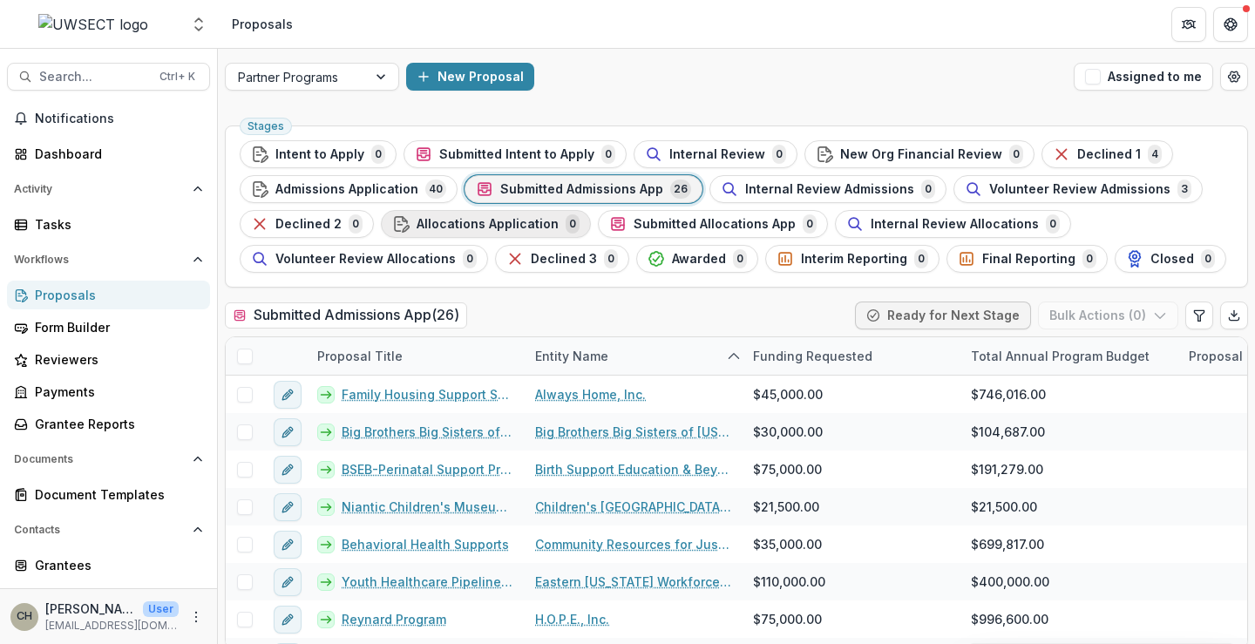
scroll to position [13, 0]
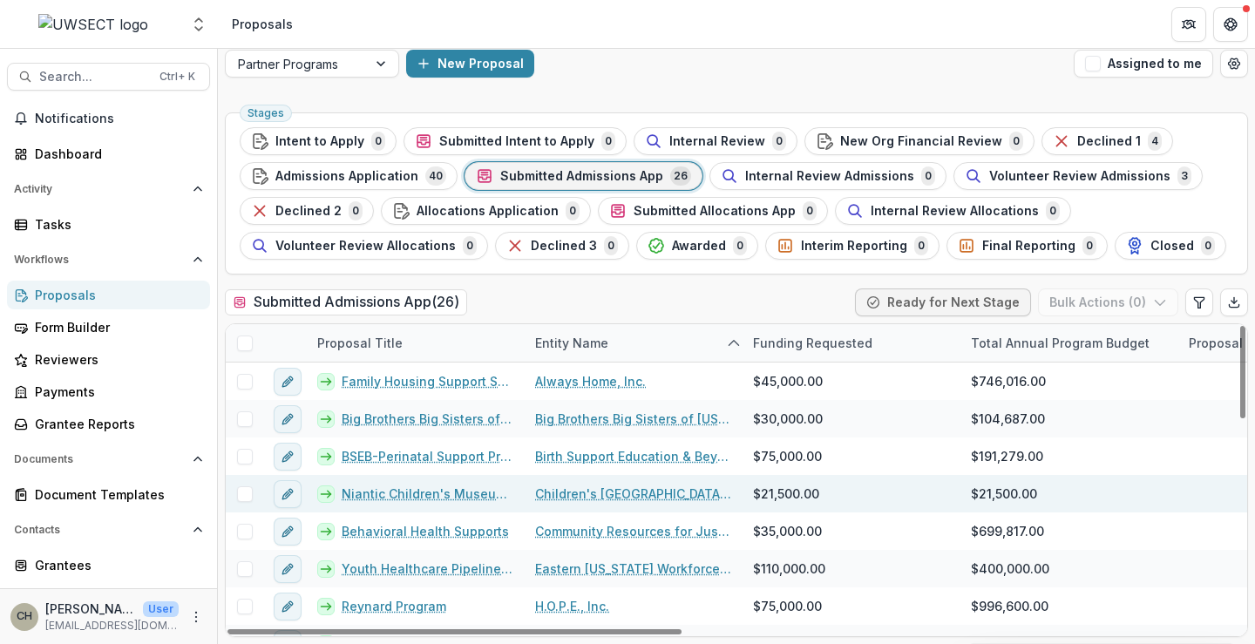
click at [400, 497] on link "Niantic Children's Museum Learning Supports/ Outreach" at bounding box center [428, 493] width 173 height 18
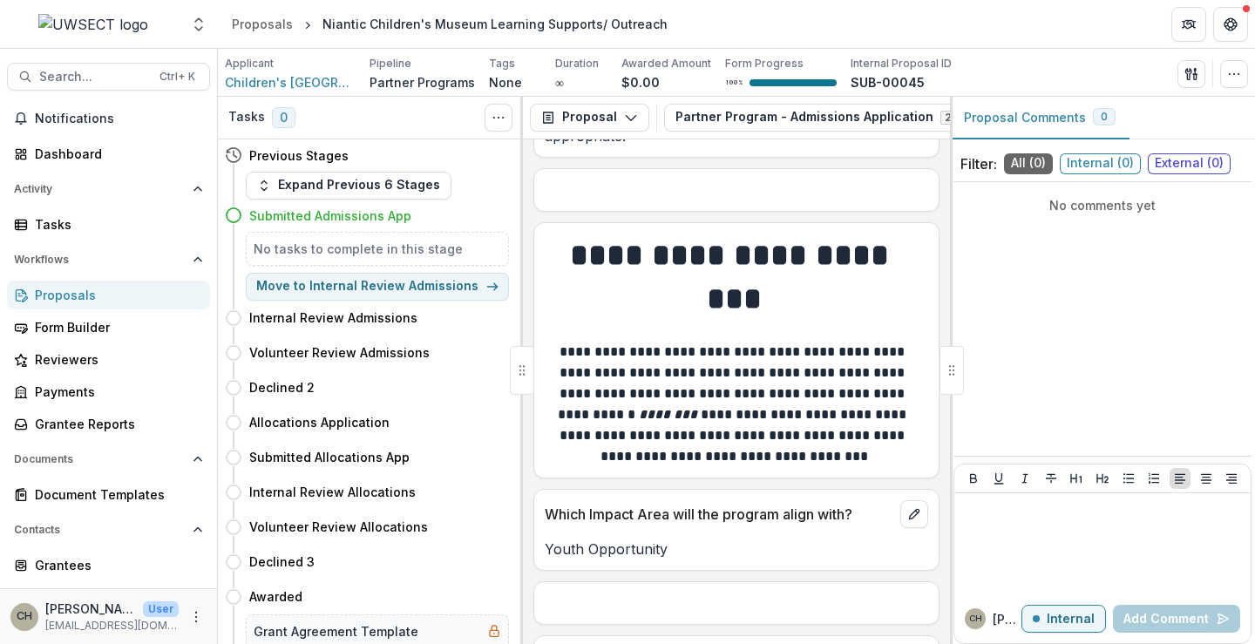
scroll to position [7590, 0]
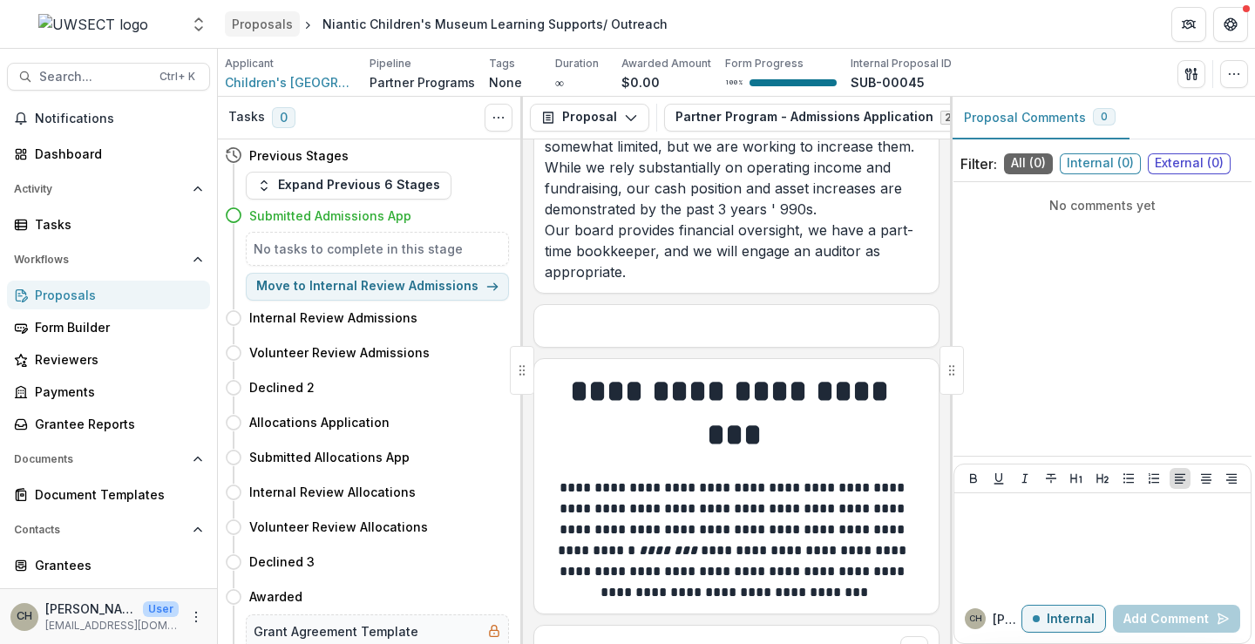
click at [261, 21] on div "Proposals" at bounding box center [262, 24] width 61 height 18
